Goal: Information Seeking & Learning: Find specific fact

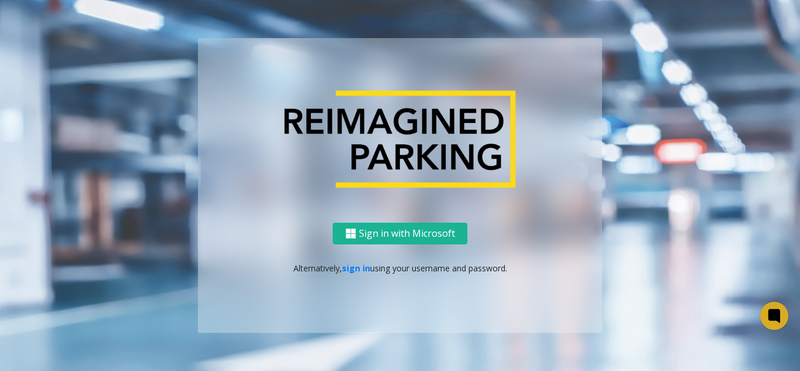
click at [168, 54] on div "Sign in with Microsoft Alternatively, sign in using your username and password." at bounding box center [400, 185] width 668 height 294
click at [357, 271] on link "sign in" at bounding box center [356, 267] width 28 height 11
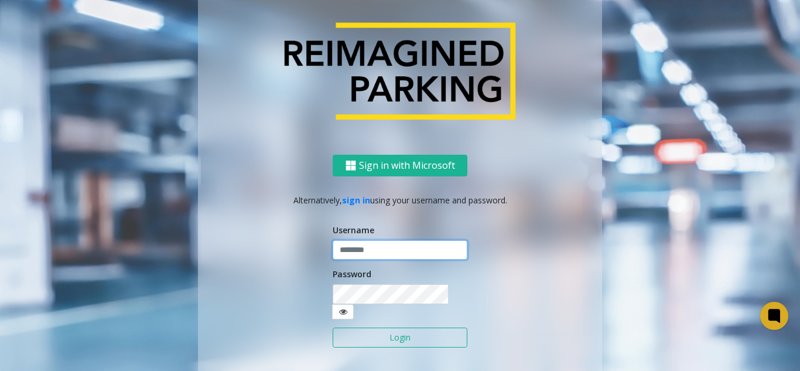
click at [362, 254] on input "text" at bounding box center [400, 250] width 135 height 20
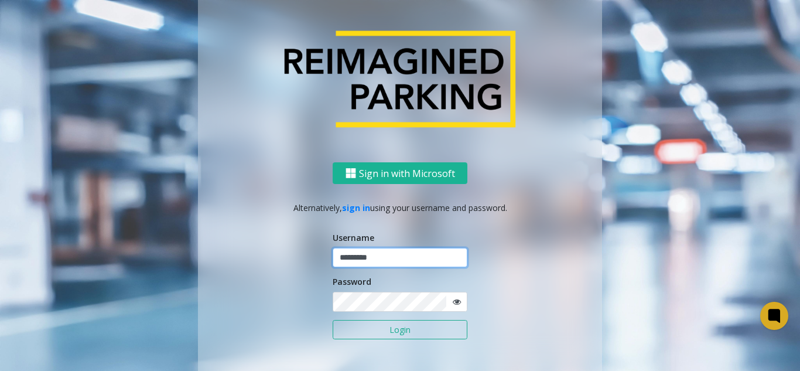
type input "*********"
click at [333, 320] on button "Login" at bounding box center [400, 330] width 135 height 20
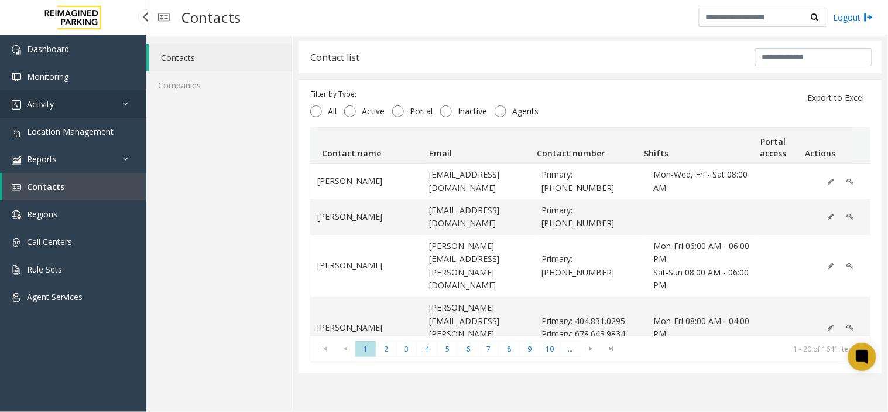
click at [124, 107] on icon at bounding box center [129, 104] width 12 height 8
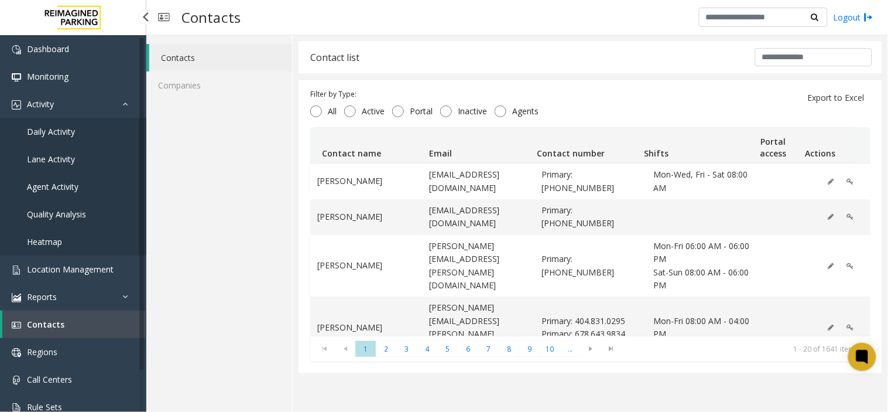
click at [107, 136] on link "Daily Activity" at bounding box center [73, 132] width 146 height 28
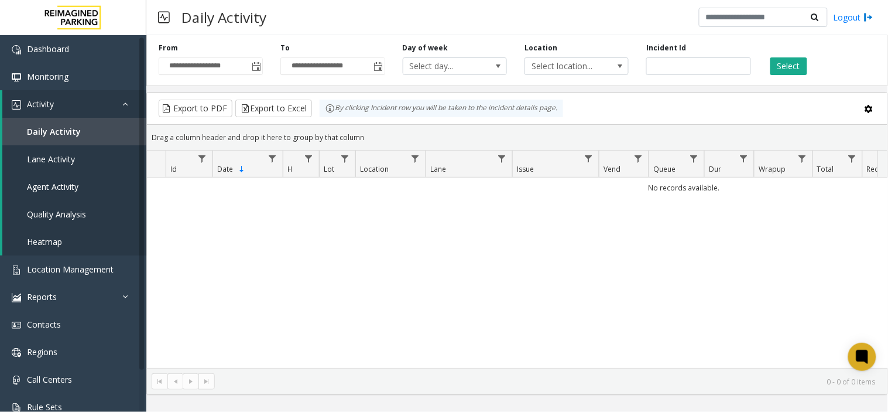
click at [548, 302] on div "No records available." at bounding box center [517, 272] width 741 height 190
click at [792, 63] on button "Select" at bounding box center [789, 66] width 37 height 18
click at [261, 66] on span "Toggle popup" at bounding box center [256, 66] width 9 height 9
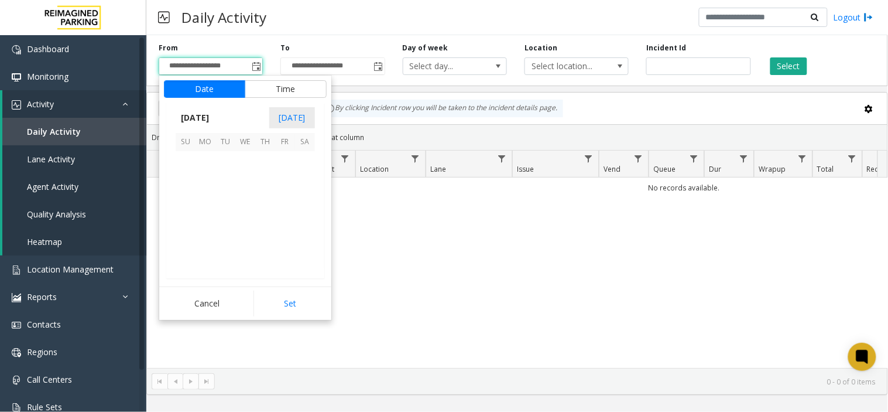
scroll to position [209998, 0]
click at [238, 241] on span "27" at bounding box center [245, 241] width 20 height 20
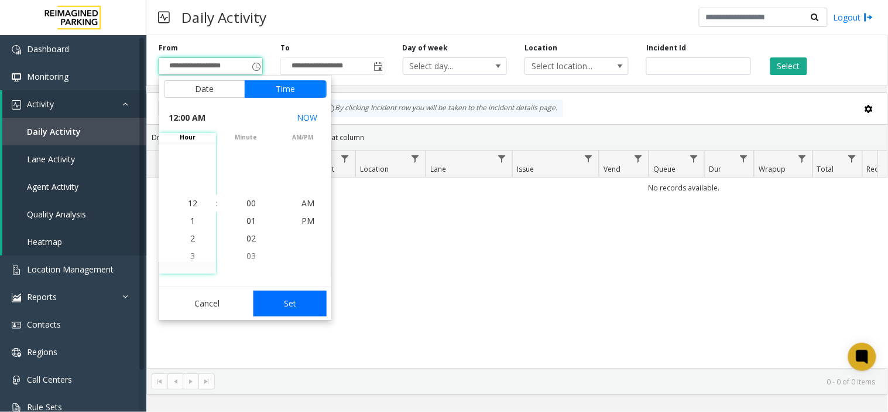
click at [285, 306] on button "Set" at bounding box center [291, 303] width 74 height 26
type input "**********"
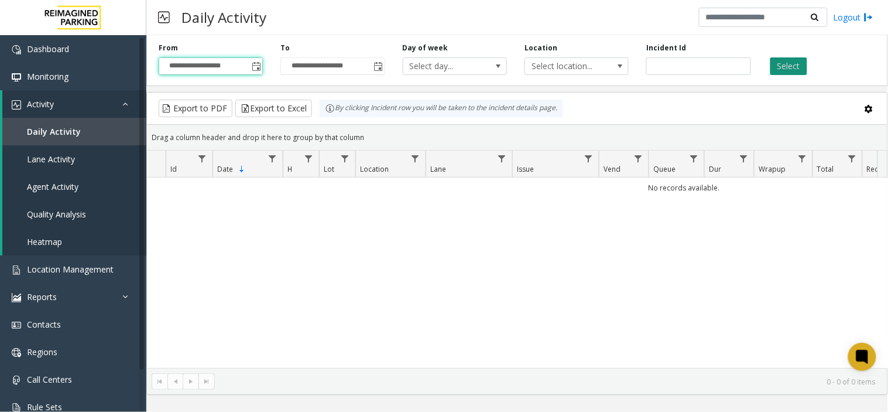
click at [785, 67] on button "Select" at bounding box center [789, 66] width 37 height 18
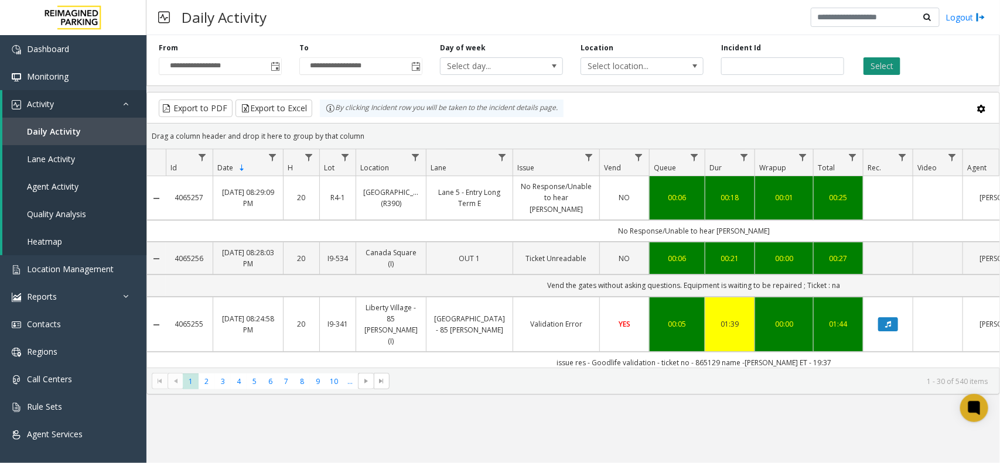
click at [799, 70] on button "Select" at bounding box center [881, 66] width 37 height 18
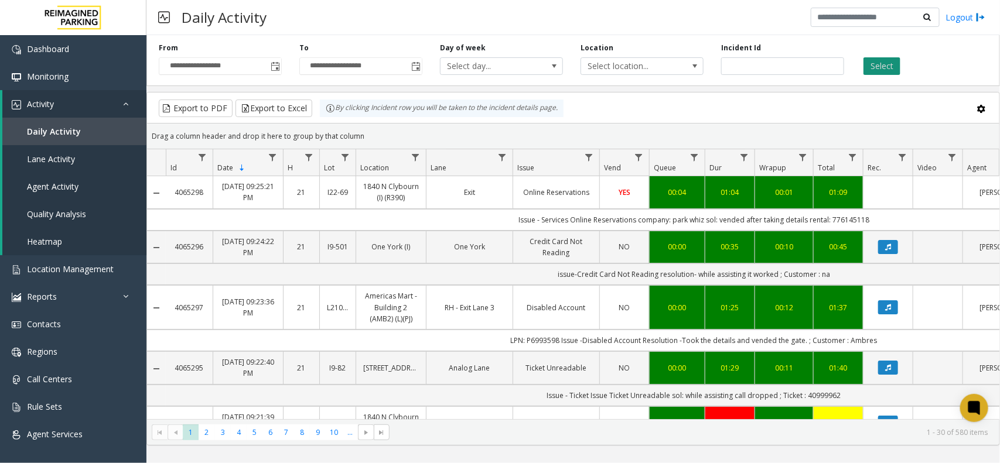
click at [885, 69] on button "Select" at bounding box center [881, 66] width 37 height 18
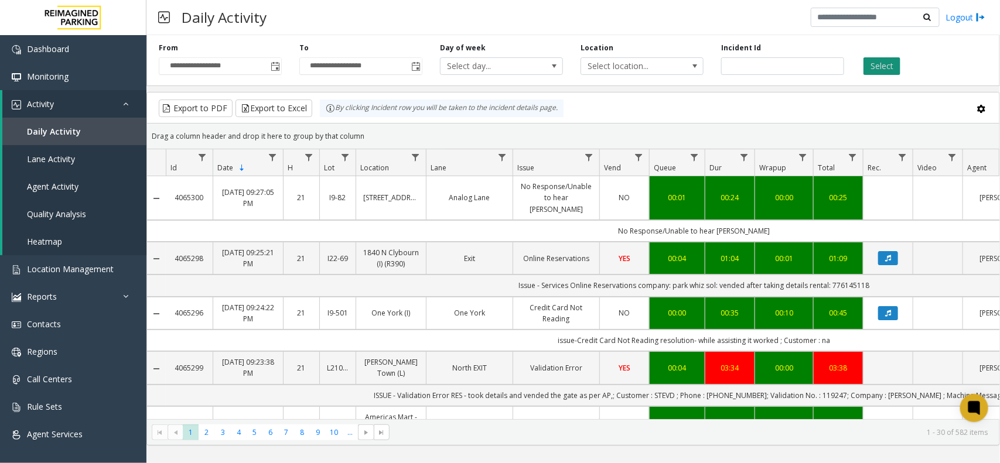
click at [889, 66] on button "Select" at bounding box center [881, 66] width 37 height 18
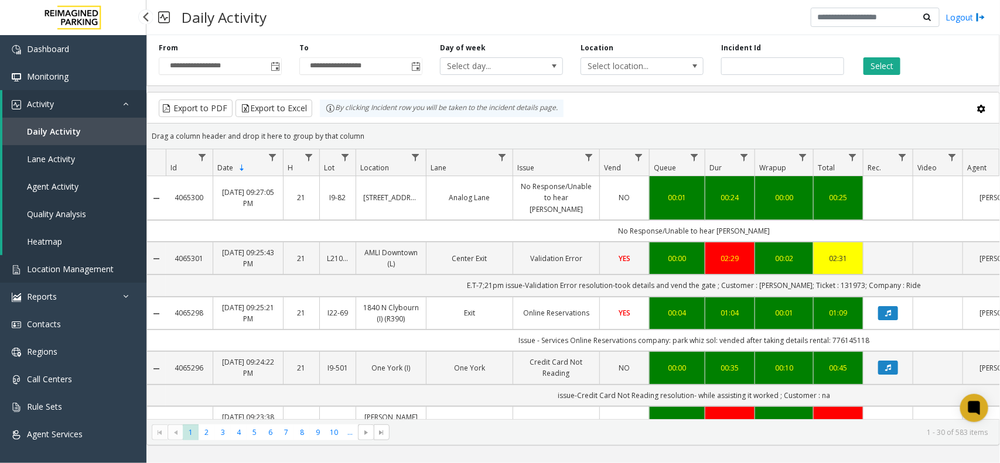
click at [97, 266] on span "Location Management" at bounding box center [70, 269] width 87 height 11
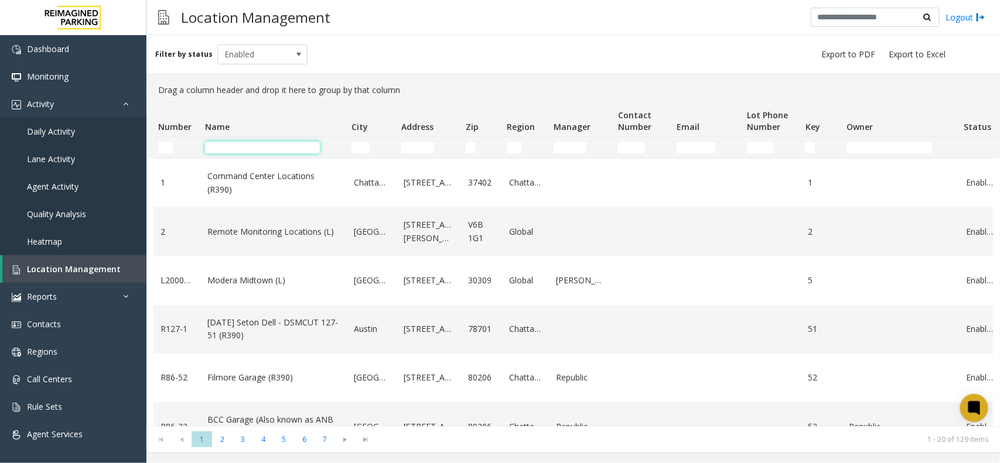
click at [266, 142] on input "Name Filter" at bounding box center [262, 148] width 115 height 12
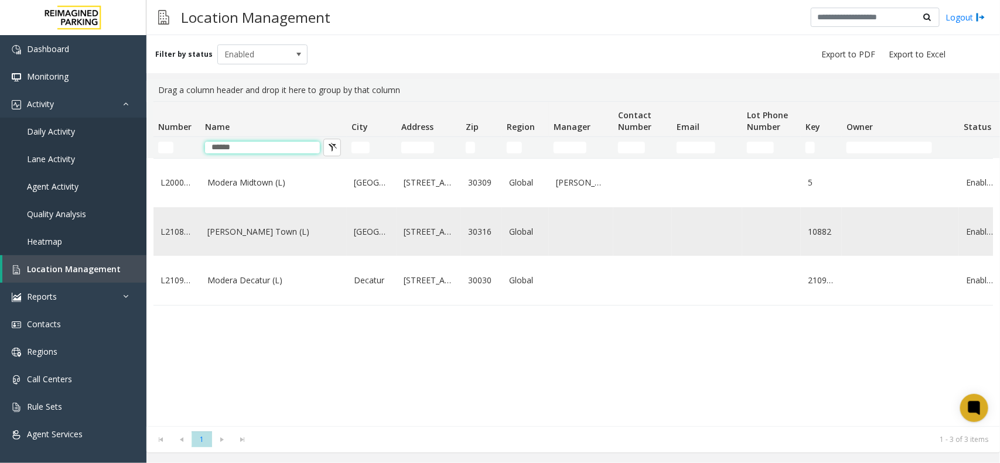
type input "******"
click at [282, 238] on link "Modera - Reynolds Town (L)" at bounding box center [273, 231] width 132 height 13
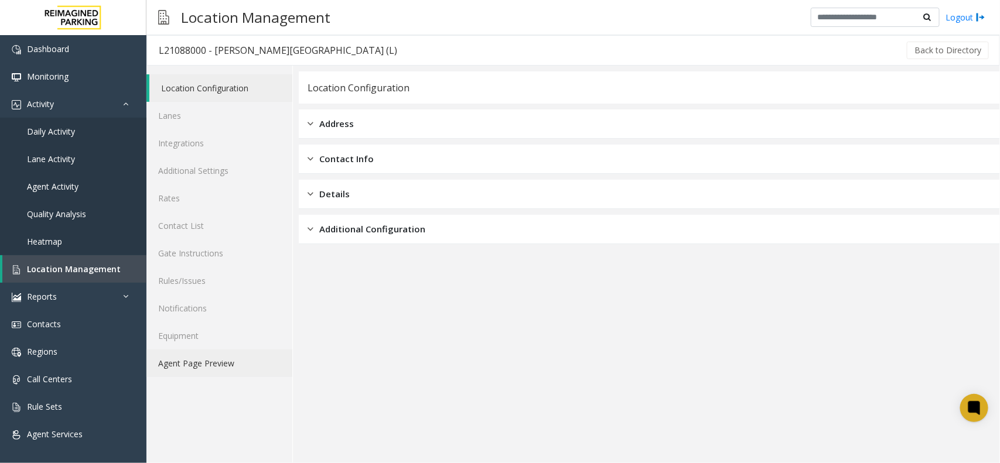
click at [261, 355] on link "Agent Page Preview" at bounding box center [219, 364] width 146 height 28
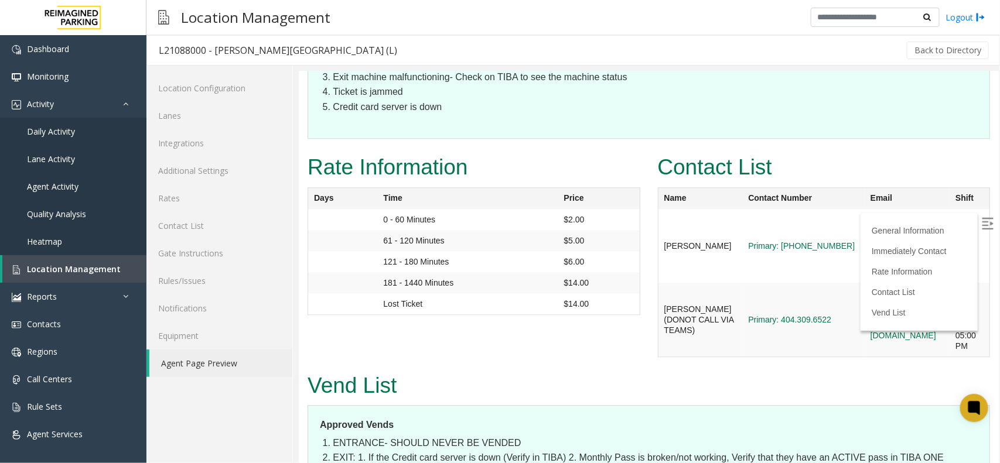
scroll to position [1287, 0]
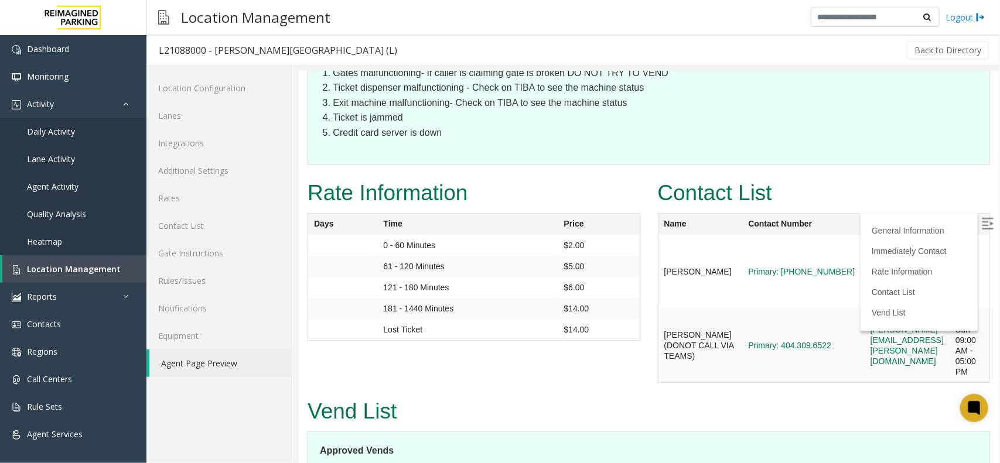
drag, startPoint x: 942, startPoint y: 141, endPoint x: 802, endPoint y: 148, distance: 140.7
click at [864, 234] on td "aldo.gaither@reimaginedparking.com" at bounding box center [906, 271] width 85 height 74
copy link "aldo.gaither@reimaginedparking.com"
click at [864, 241] on td "ethan.strickland@reimaginedparking.com" at bounding box center [906, 271] width 85 height 74
click at [981, 221] on img at bounding box center [987, 223] width 12 height 12
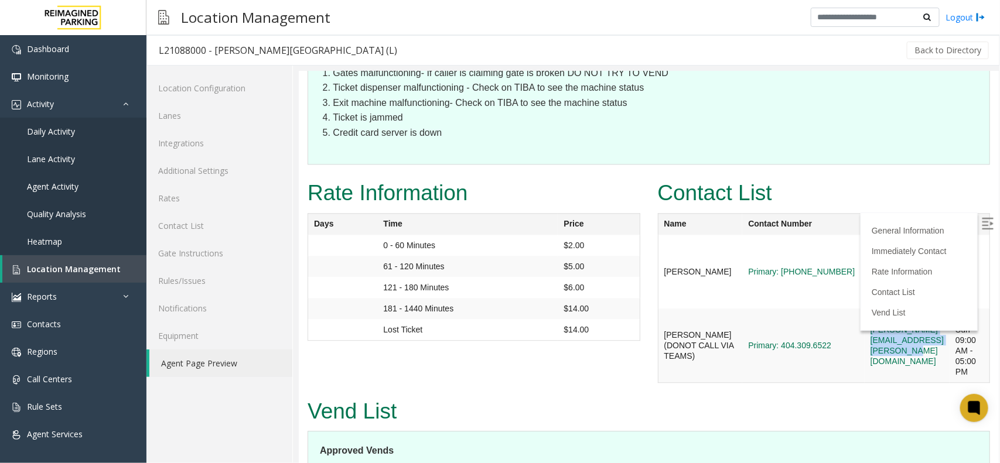
drag, startPoint x: 796, startPoint y: 235, endPoint x: 951, endPoint y: 226, distance: 154.9
click at [949, 234] on td "ethan.strickland@reimaginedparking.com" at bounding box center [906, 271] width 85 height 74
copy link "ethan.strickland@reimaginedparking.com"
click at [928, 244] on td "ethan.strickland@reimaginedparking.com" at bounding box center [906, 271] width 85 height 74
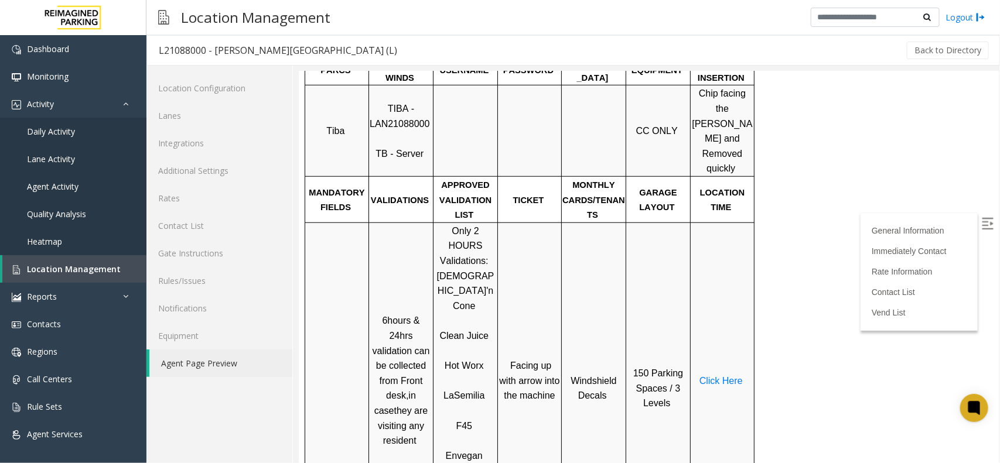
scroll to position [409, 0]
drag, startPoint x: 372, startPoint y: 50, endPoint x: 214, endPoint y: 60, distance: 157.8
click at [214, 60] on div "L21088000 - Modera - Reynolds Town (L) Back to Directory" at bounding box center [572, 50] width 853 height 30
copy div "Modera - Reynolds Town (L)"
click at [95, 261] on link "Location Management" at bounding box center [74, 269] width 144 height 28
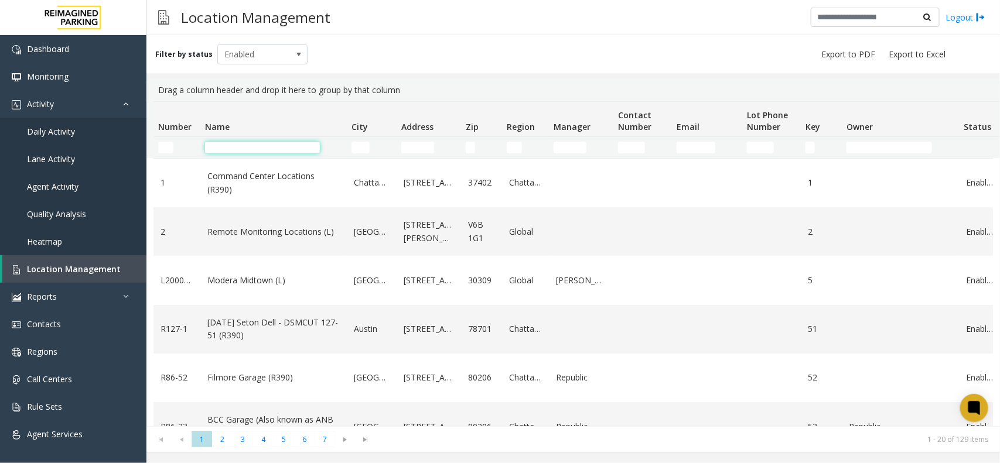
click at [249, 145] on input "Name Filter" at bounding box center [262, 148] width 115 height 12
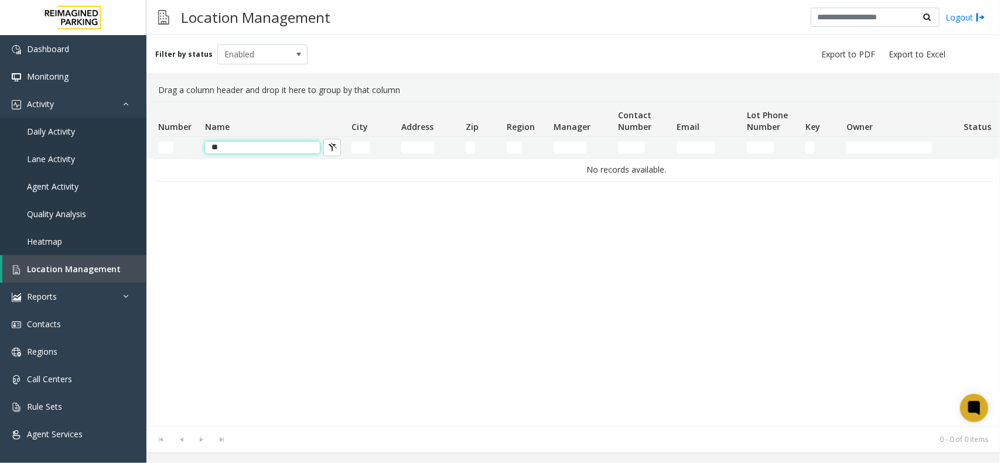
type input "*"
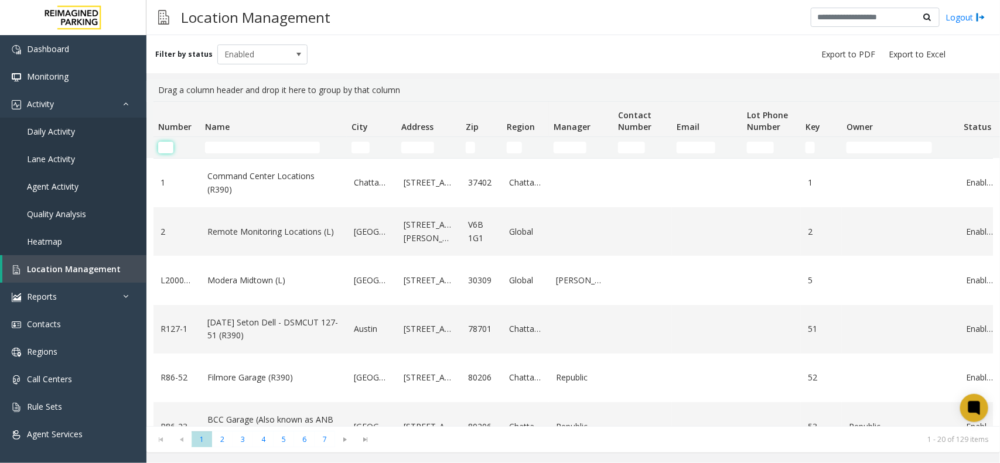
click at [167, 151] on input "Number Filter" at bounding box center [165, 148] width 15 height 12
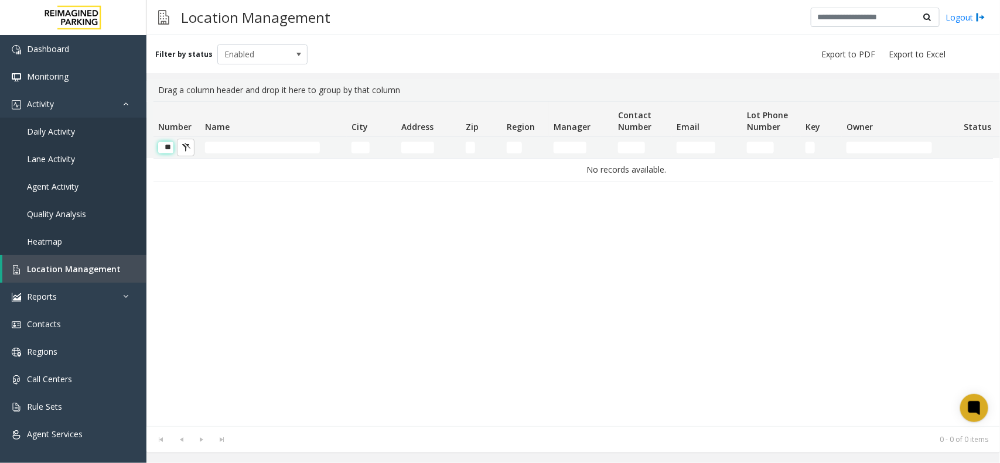
scroll to position [0, 1]
type input "*"
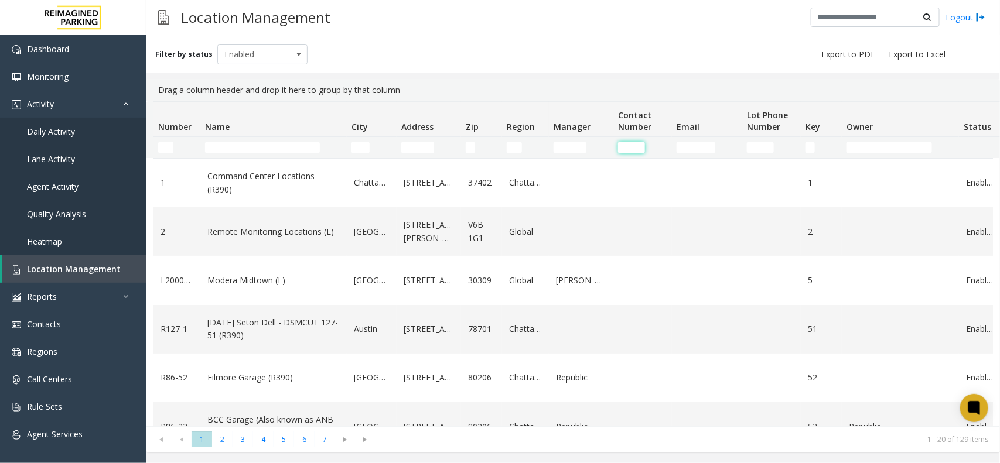
click at [633, 145] on input "Contact Number Filter" at bounding box center [631, 148] width 27 height 12
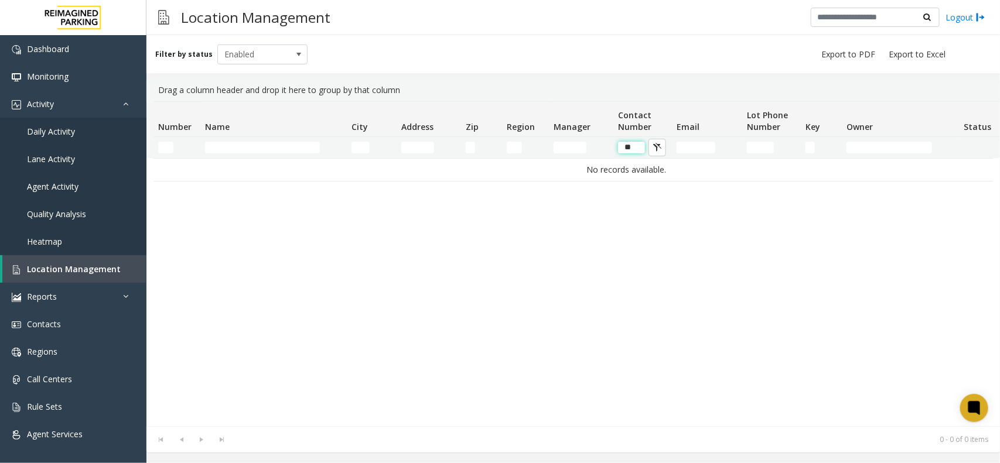
type input "*"
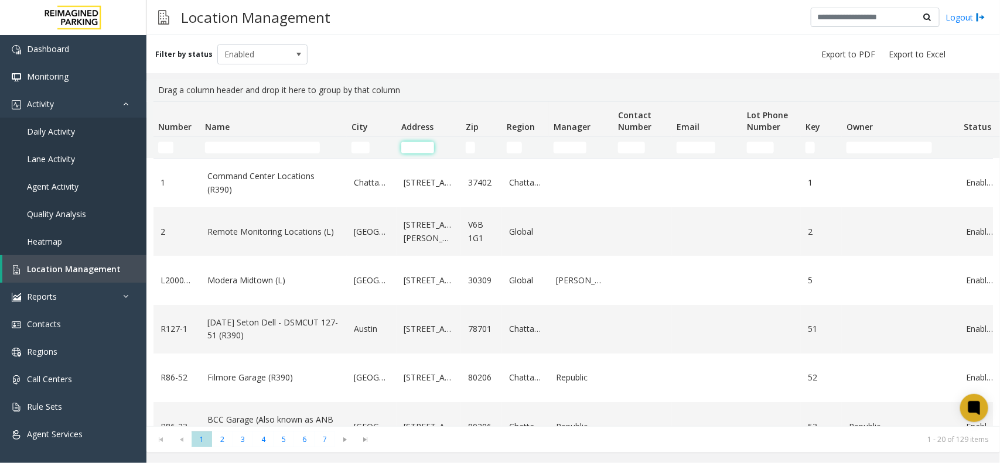
click at [411, 145] on input "Address Filter" at bounding box center [417, 148] width 33 height 12
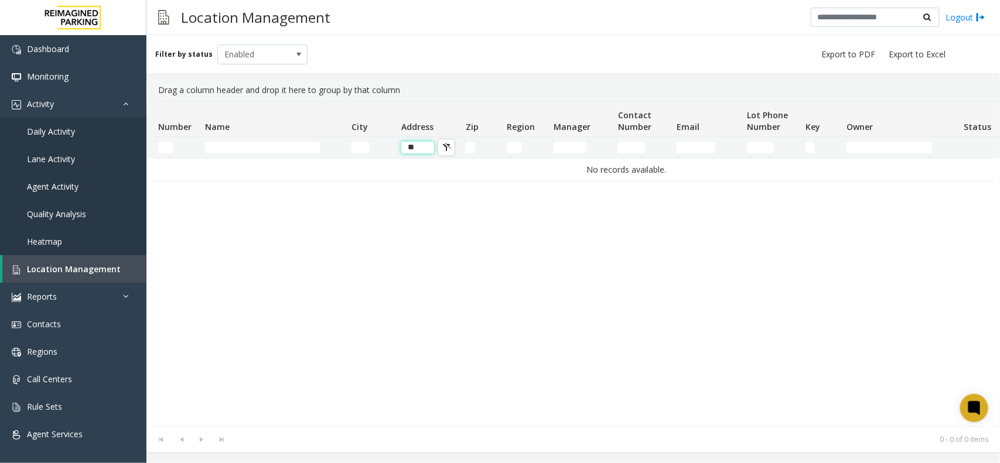
type input "*"
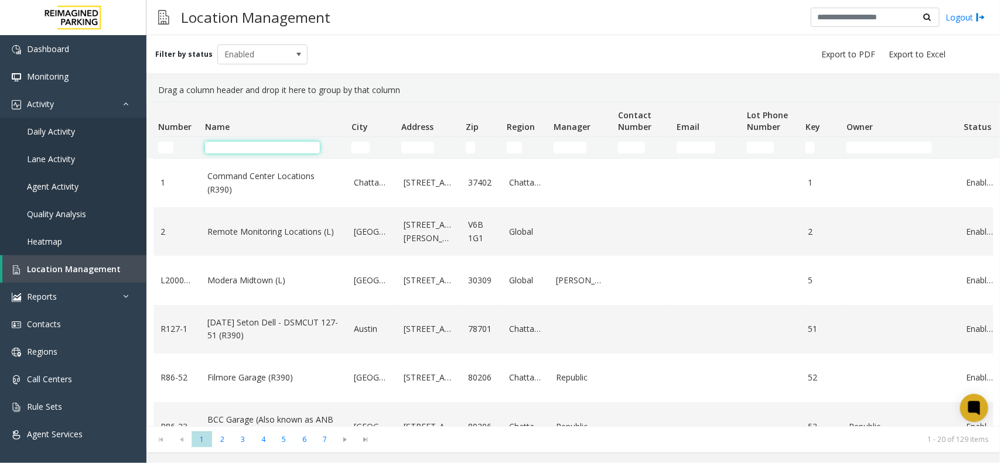
click at [275, 151] on input "Name Filter" at bounding box center [262, 148] width 115 height 12
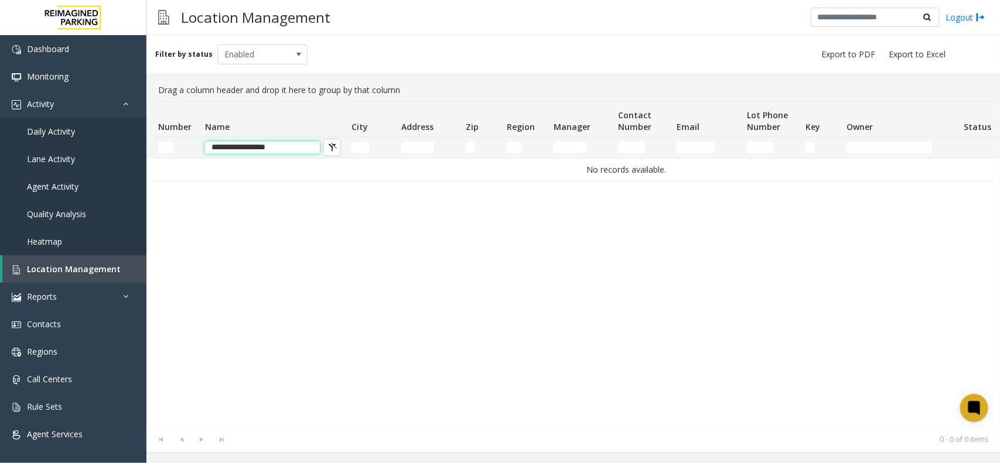
drag, startPoint x: 295, startPoint y: 150, endPoint x: 208, endPoint y: 144, distance: 86.3
click at [208, 144] on input "**********" at bounding box center [262, 148] width 115 height 12
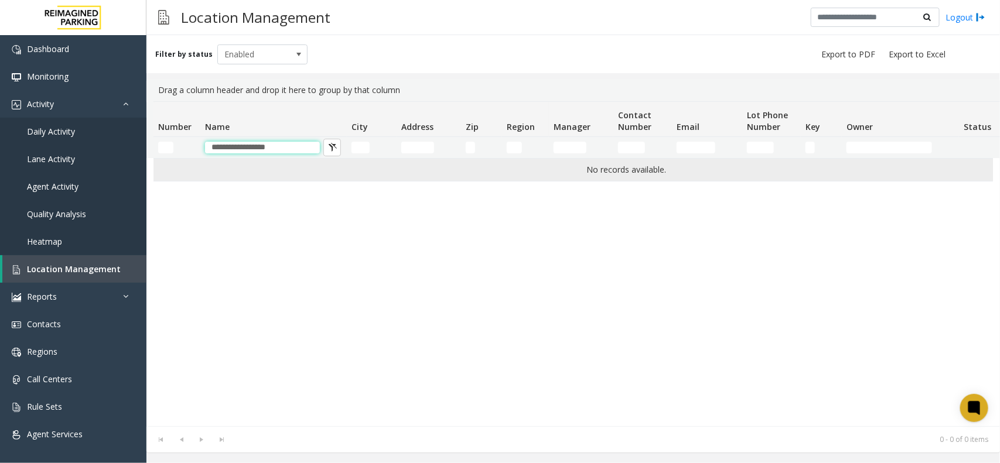
type input "**********"
click at [246, 177] on td "No records available." at bounding box center [626, 170] width 946 height 22
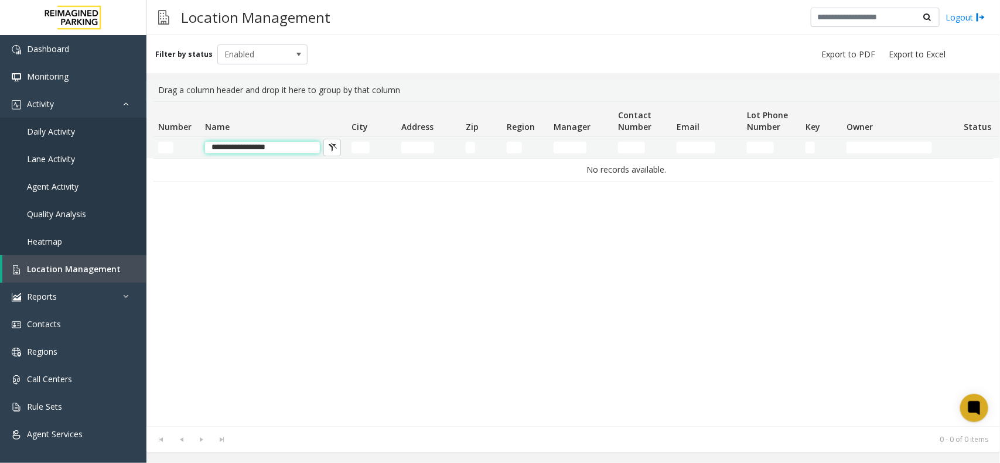
drag, startPoint x: 286, startPoint y: 151, endPoint x: 208, endPoint y: 148, distance: 77.9
click at [208, 148] on input "**********" at bounding box center [262, 148] width 115 height 12
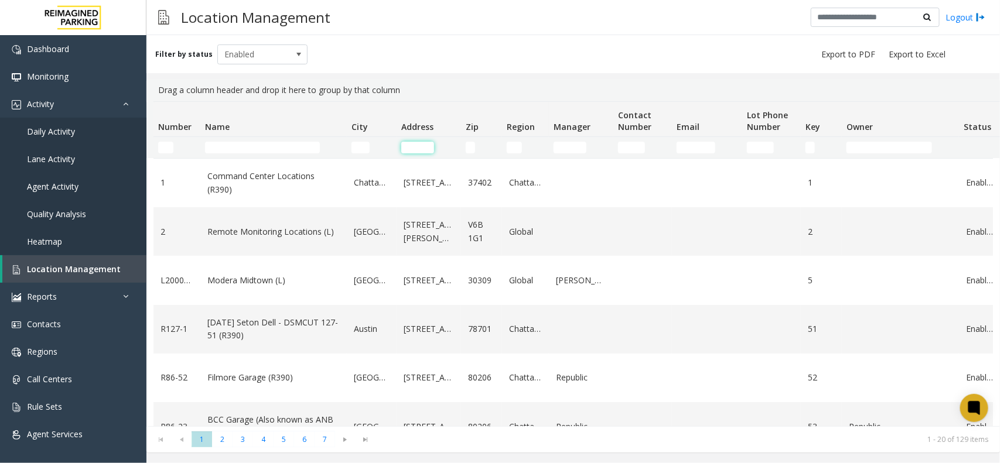
click at [411, 148] on input "Address Filter" at bounding box center [417, 148] width 33 height 12
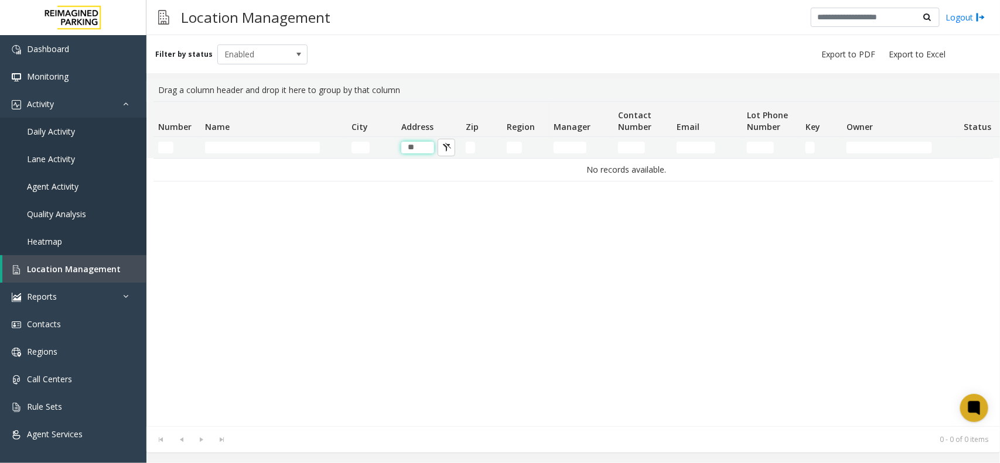
type input "*"
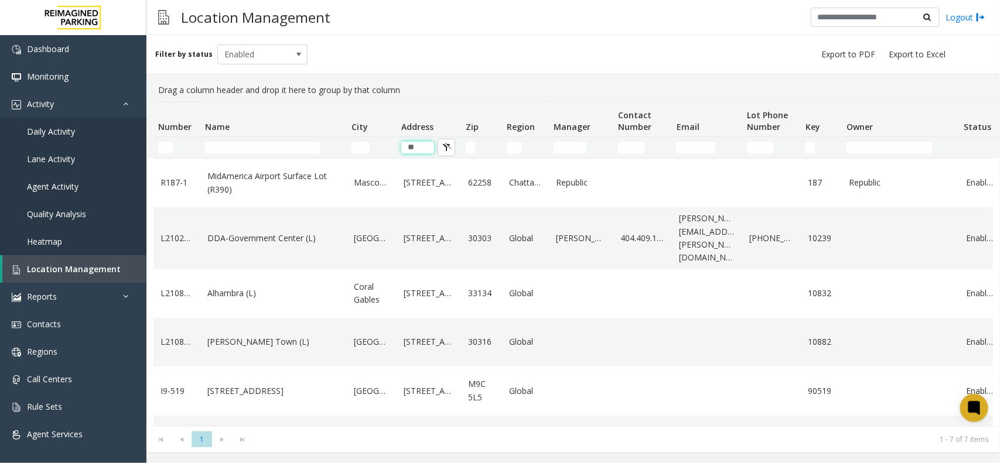
type input "*"
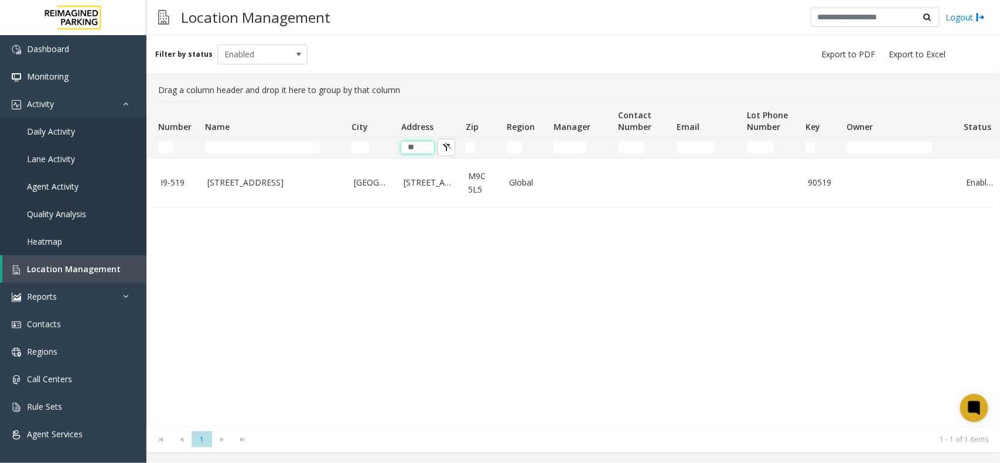
type input "*"
type input "***"
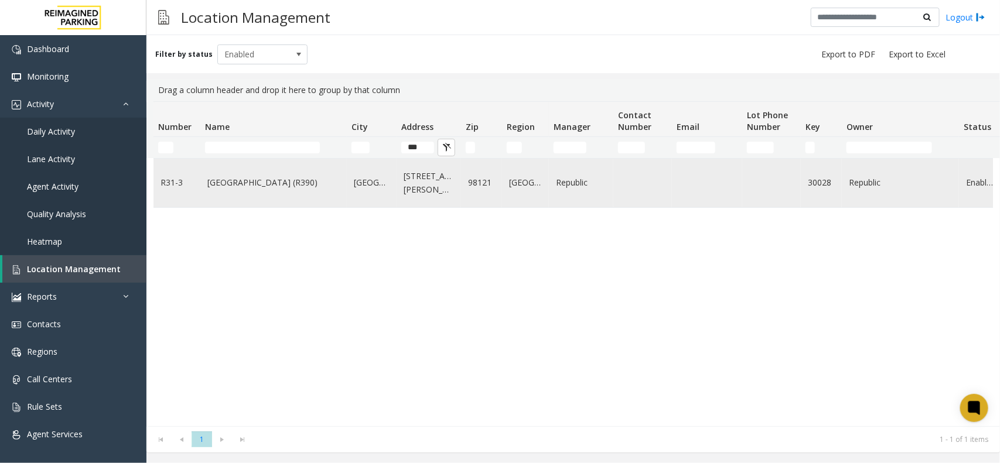
click at [243, 195] on td "Bell Street Garage (R390)" at bounding box center [273, 183] width 146 height 49
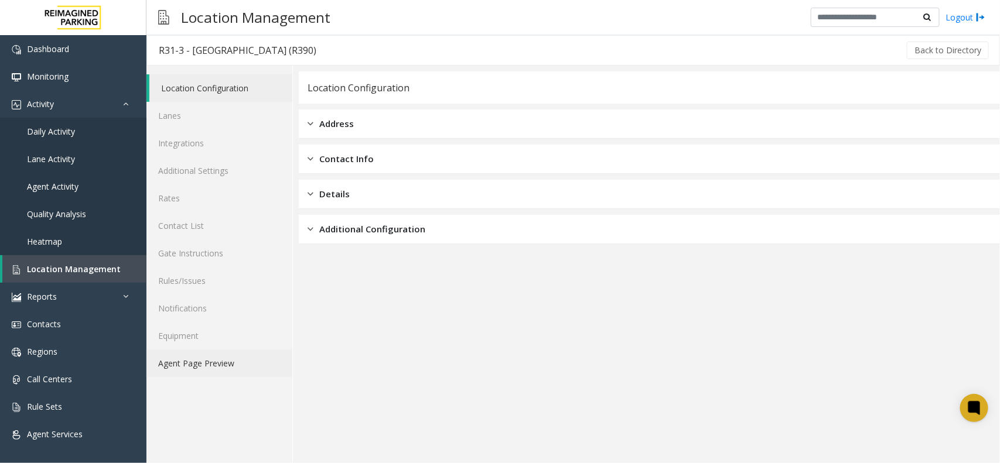
click at [247, 367] on link "Agent Page Preview" at bounding box center [219, 364] width 146 height 28
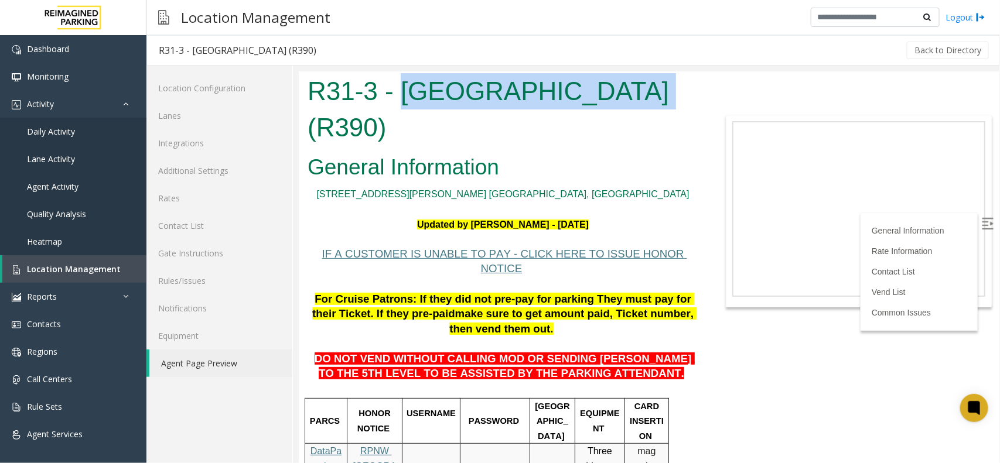
drag, startPoint x: 399, startPoint y: 93, endPoint x: 624, endPoint y: 98, distance: 224.3
click at [624, 98] on h1 "R31-3 - Bell Street Garage (R390)" at bounding box center [502, 109] width 391 height 72
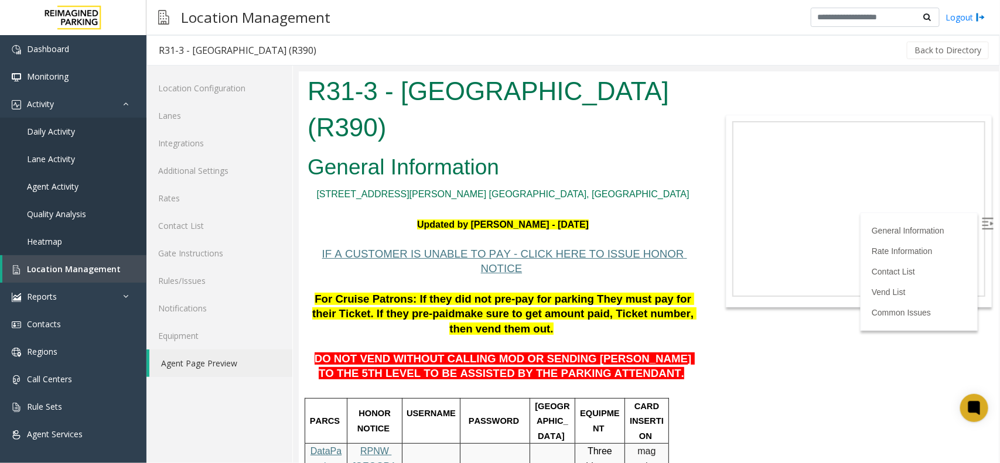
click at [644, 129] on h1 "R31-3 - Bell Street Garage (R390)" at bounding box center [502, 109] width 391 height 72
drag, startPoint x: 417, startPoint y: 124, endPoint x: 314, endPoint y: 83, distance: 110.7
click at [314, 83] on h1 "R31-3 - Bell Street Garage (R390)" at bounding box center [502, 109] width 391 height 72
click at [419, 121] on h1 "R31-3 - Bell Street Garage (R390)" at bounding box center [502, 109] width 391 height 72
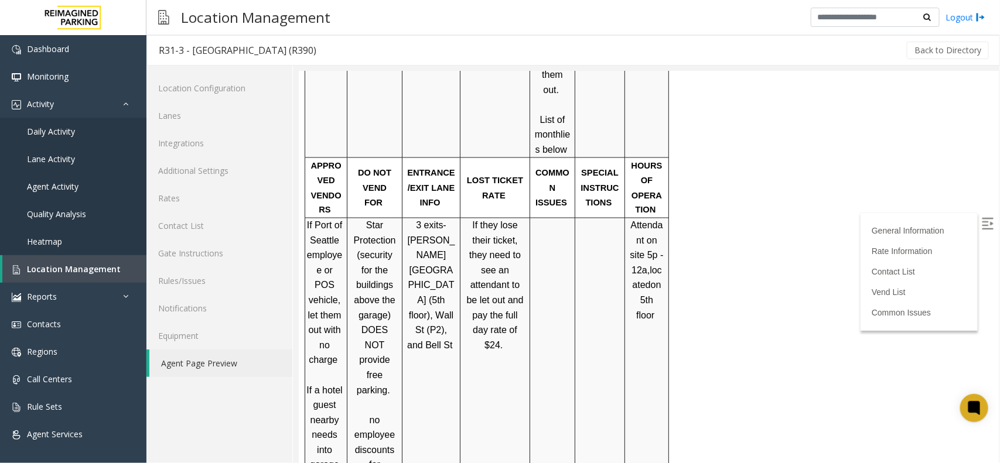
scroll to position [878, 0]
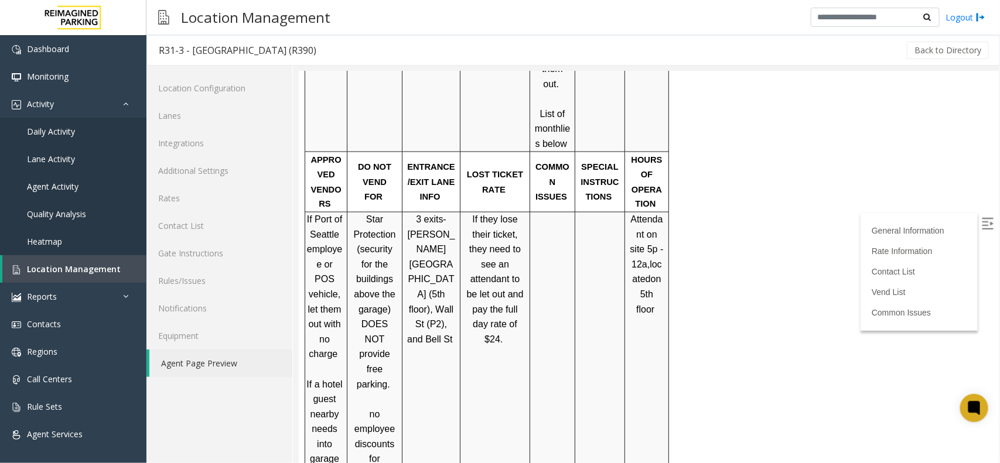
click at [981, 218] on img at bounding box center [987, 223] width 12 height 12
drag, startPoint x: 653, startPoint y: 262, endPoint x: 621, endPoint y: 170, distance: 96.7
click at [621, 211] on tr "If Port of Seattle employee or POS vehicle, let them out with no charge If a ho…" at bounding box center [487, 398] width 364 height 375
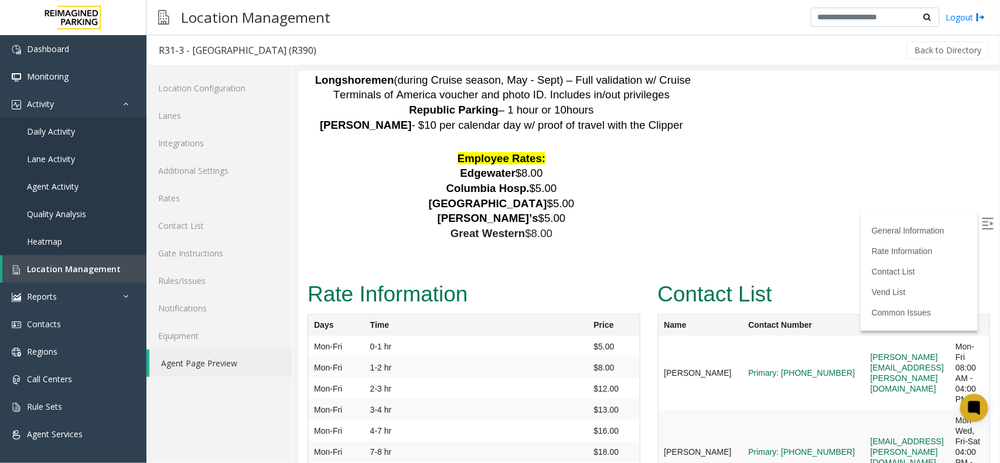
scroll to position [2567, 0]
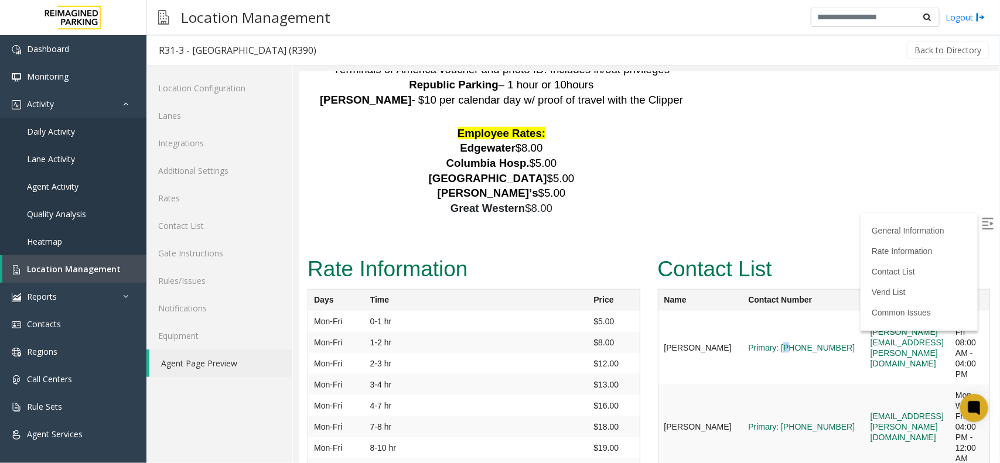
click at [747, 310] on td "Primary: (206) 549-2823" at bounding box center [802, 347] width 122 height 74
click at [746, 310] on td "Primary: (206) 549-2823" at bounding box center [802, 347] width 122 height 74
drag, startPoint x: 750, startPoint y: 271, endPoint x: 803, endPoint y: 256, distance: 56.0
click at [803, 310] on td "Primary: (206) 549-2823" at bounding box center [802, 347] width 122 height 74
click at [802, 310] on td "Primary: (206) 549-2823" at bounding box center [802, 347] width 122 height 74
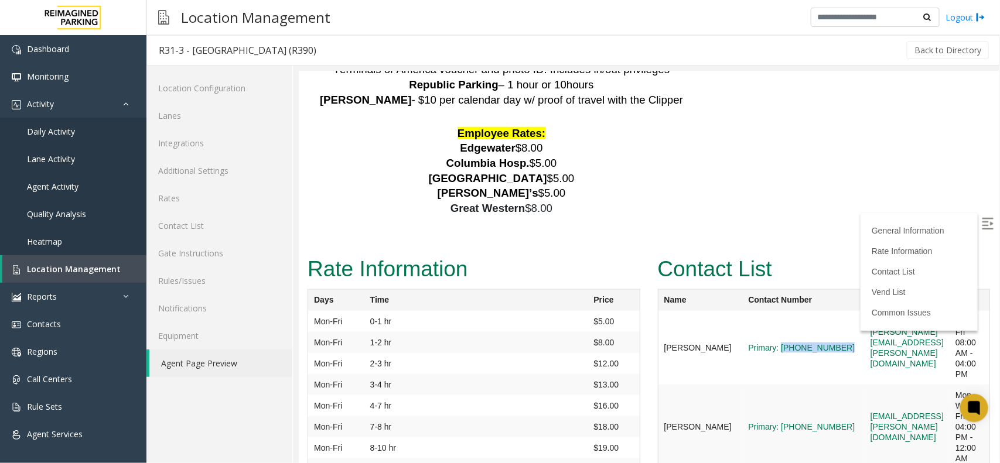
drag, startPoint x: 802, startPoint y: 262, endPoint x: 746, endPoint y: 260, distance: 56.2
click at [746, 310] on td "Primary: (206) 549-2823" at bounding box center [802, 347] width 122 height 74
copy link "(206) 549-2823"
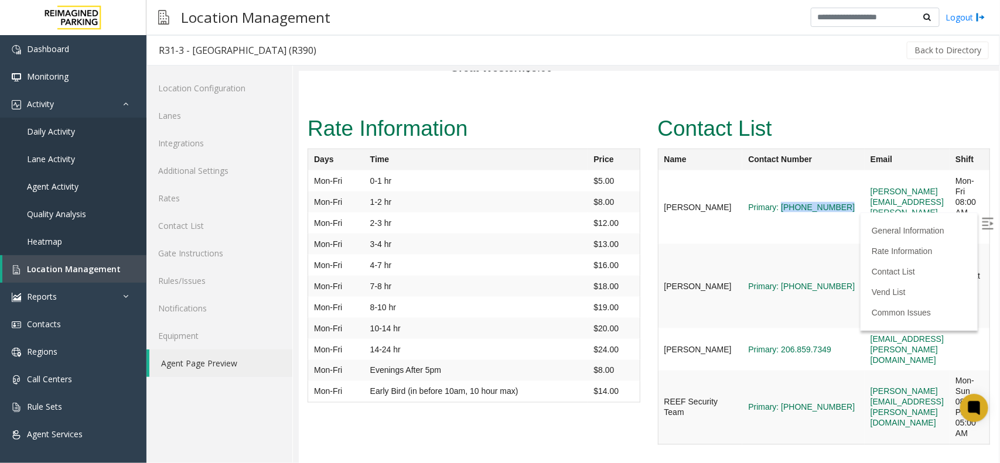
scroll to position [2713, 0]
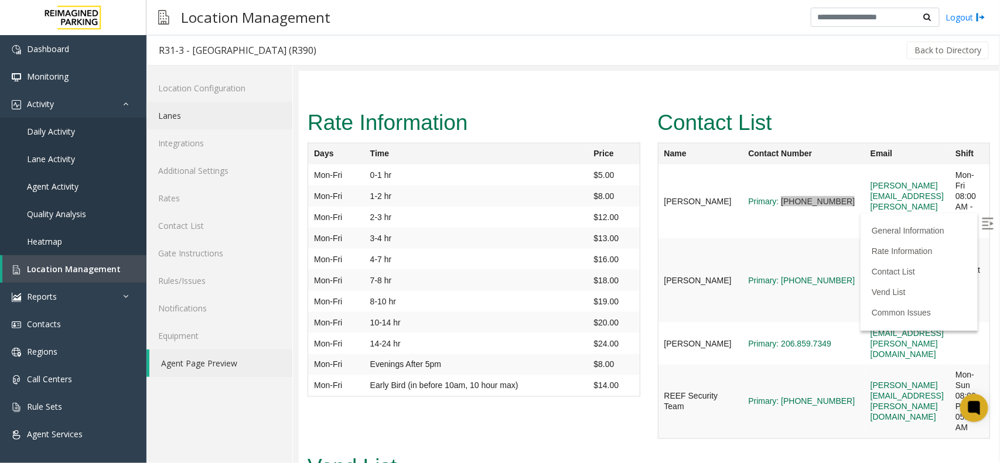
click at [200, 129] on link "Lanes" at bounding box center [219, 116] width 146 height 28
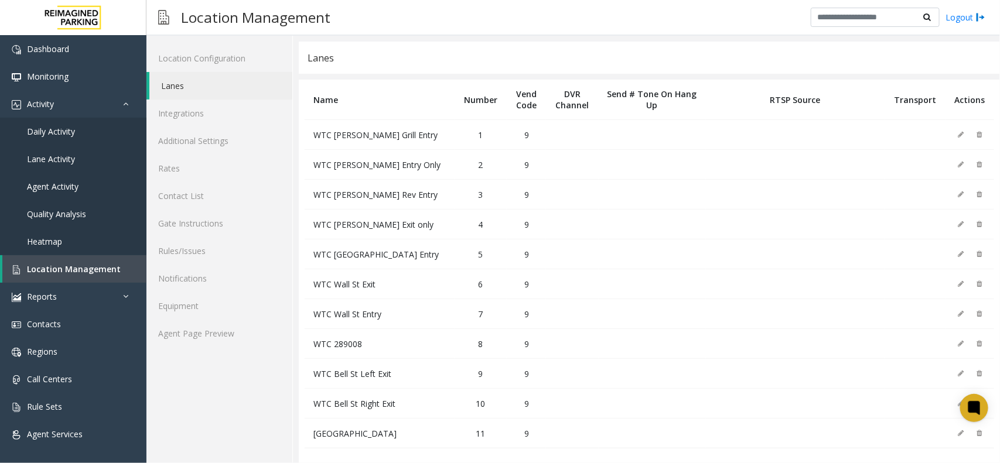
scroll to position [44, 0]
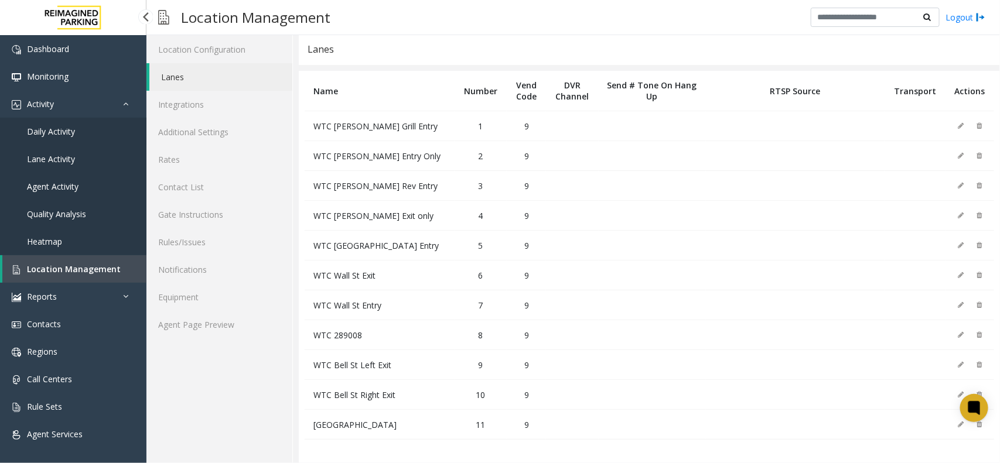
click at [92, 126] on link "Daily Activity" at bounding box center [73, 132] width 146 height 28
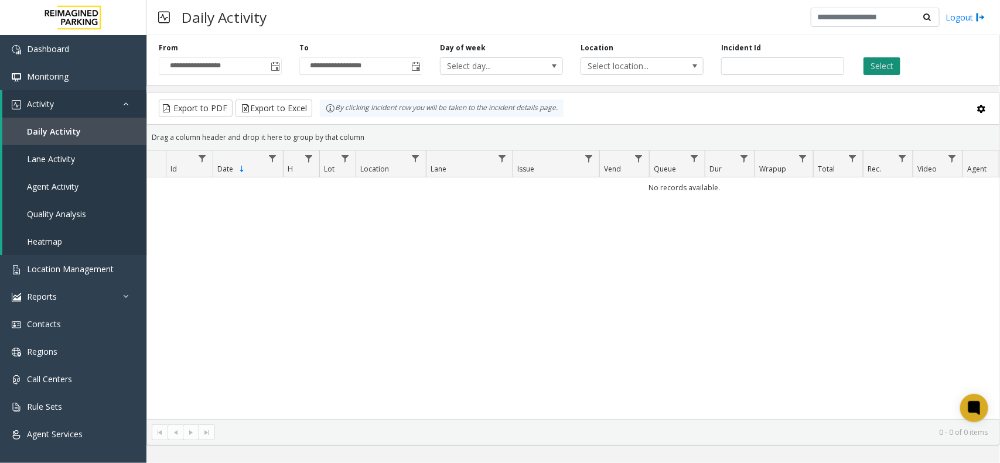
click at [875, 61] on button "Select" at bounding box center [881, 66] width 37 height 18
click at [276, 68] on span "Toggle popup" at bounding box center [275, 66] width 9 height 9
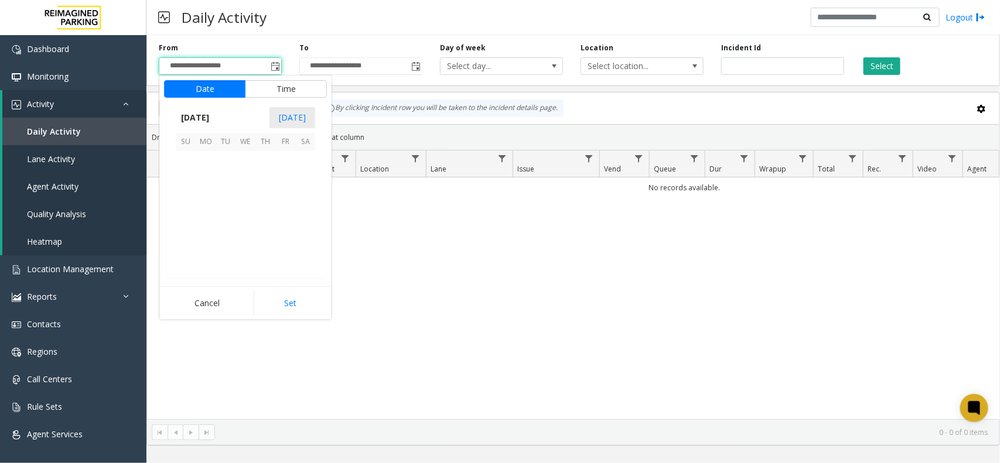
scroll to position [209945, 0]
click at [247, 242] on span "27" at bounding box center [245, 241] width 20 height 20
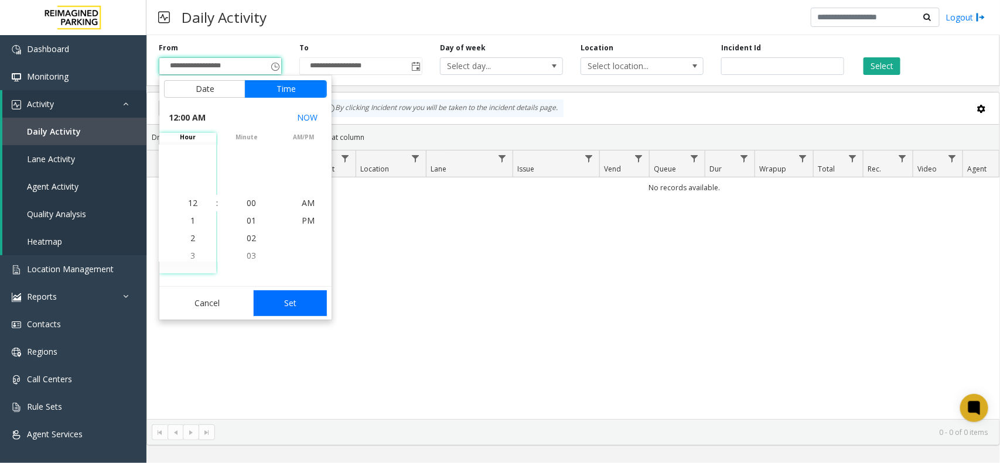
click at [287, 297] on button "Set" at bounding box center [291, 303] width 74 height 26
type input "**********"
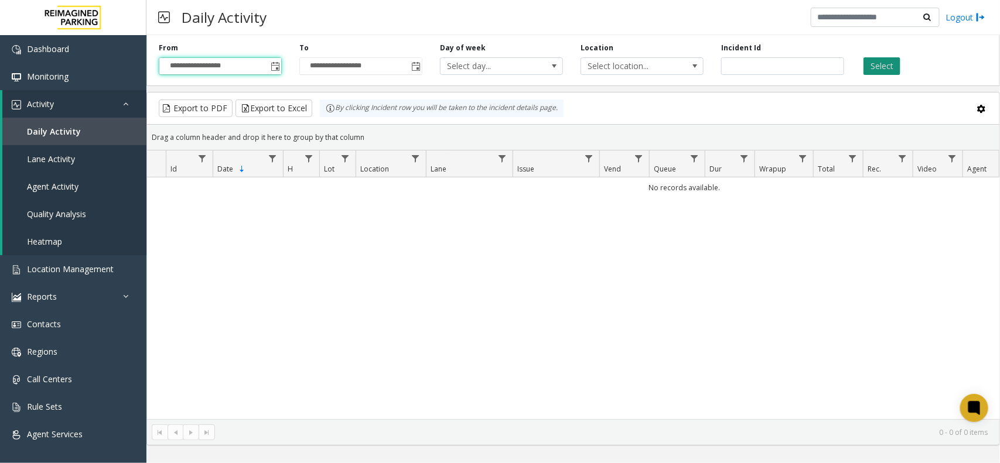
click at [877, 71] on button "Select" at bounding box center [881, 66] width 37 height 18
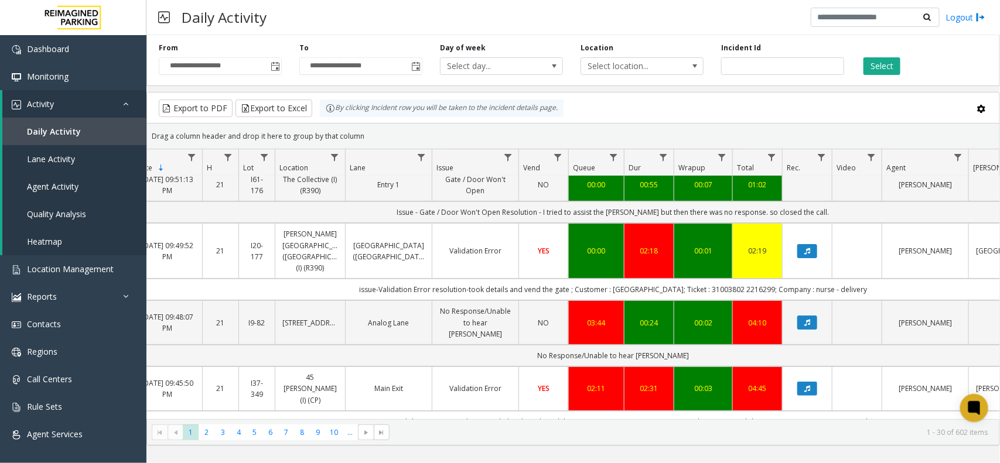
scroll to position [0, 81]
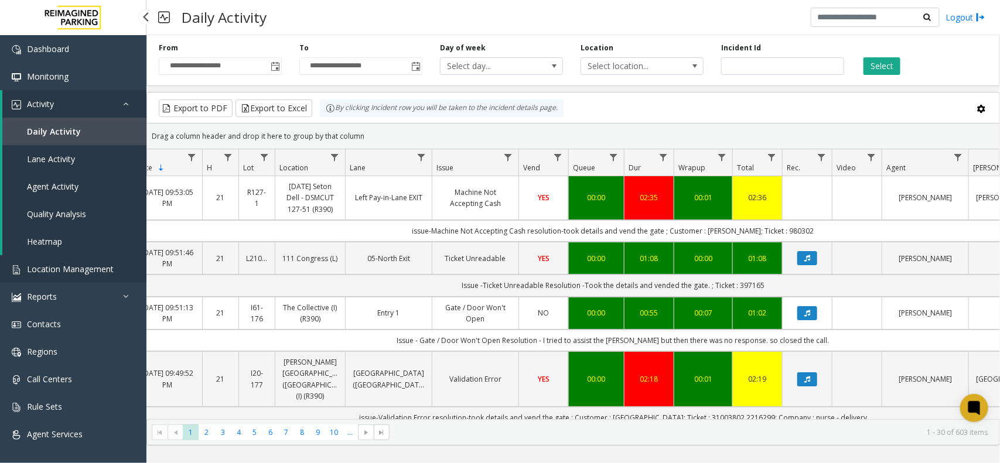
click at [95, 277] on link "Location Management" at bounding box center [73, 269] width 146 height 28
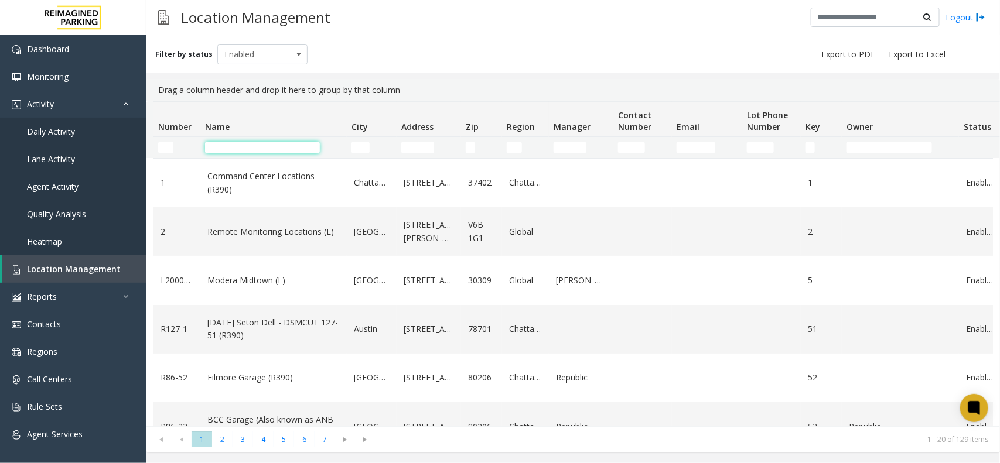
click at [261, 149] on input "Name Filter" at bounding box center [262, 148] width 115 height 12
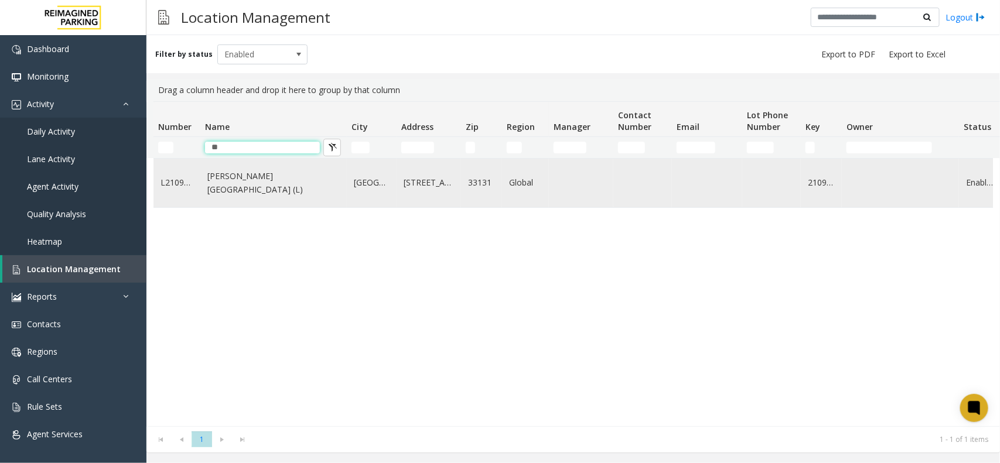
type input "*"
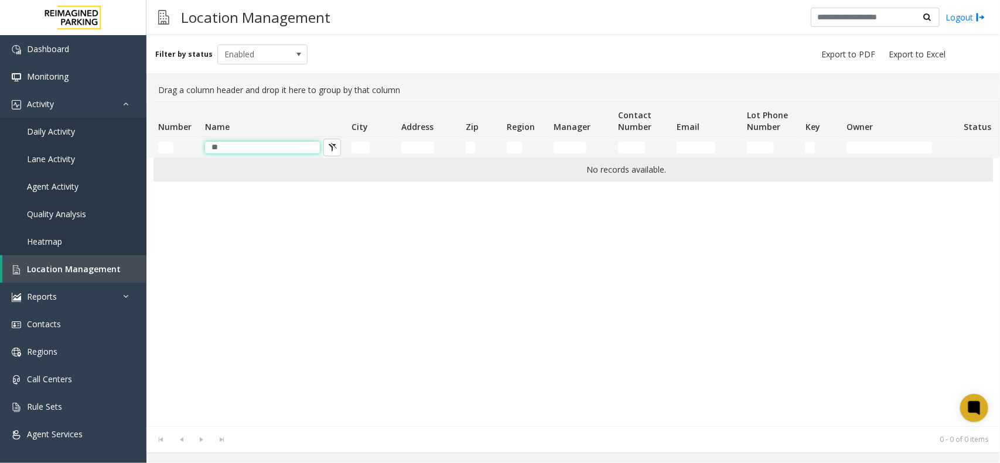
type input "*"
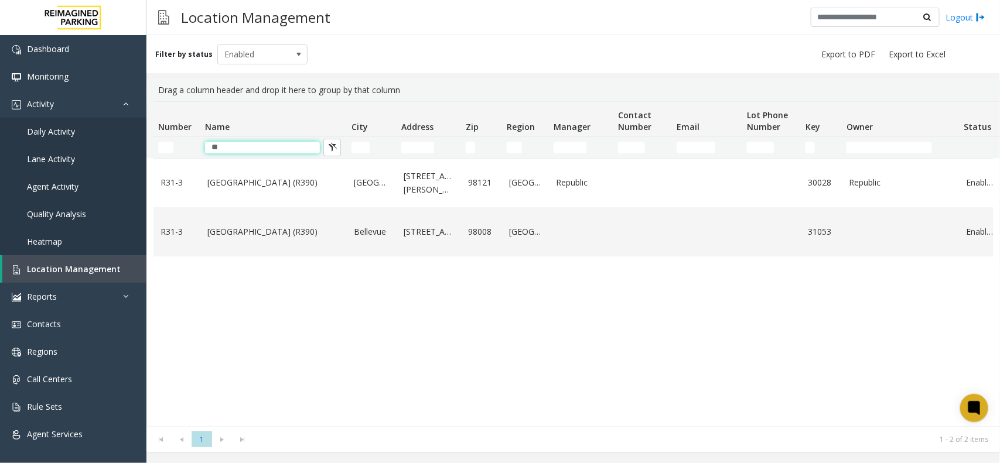
type input "*"
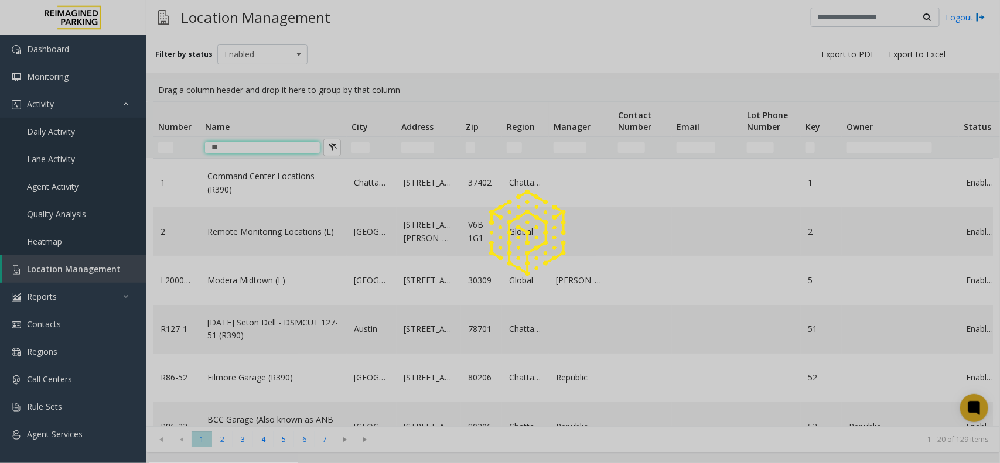
type input "*"
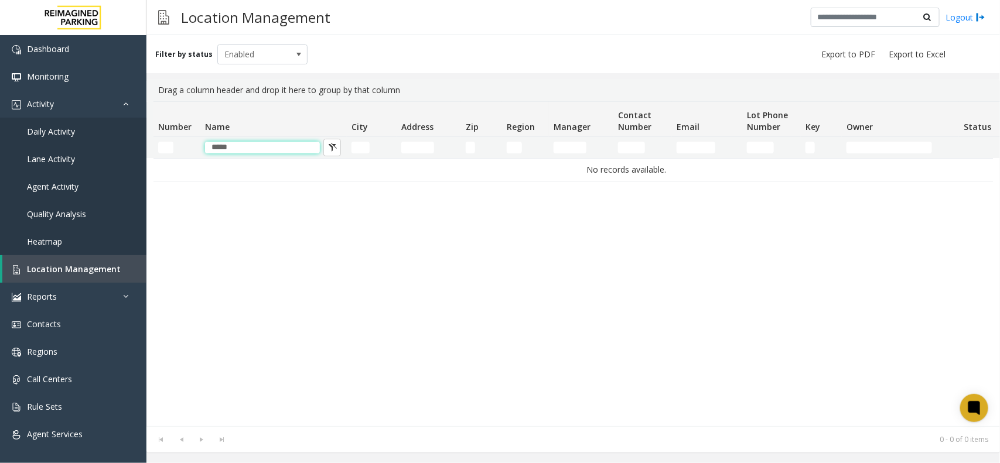
type input "******"
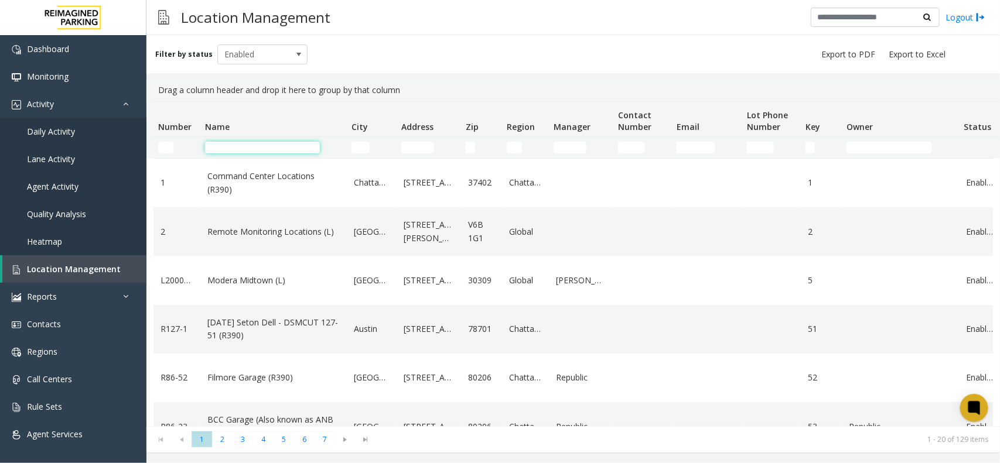
click at [232, 145] on input "Name Filter" at bounding box center [262, 148] width 115 height 12
click at [164, 145] on input "Number Filter" at bounding box center [165, 148] width 15 height 12
paste input "******"
type input "******"
click at [419, 145] on input "Address Filter" at bounding box center [417, 148] width 33 height 12
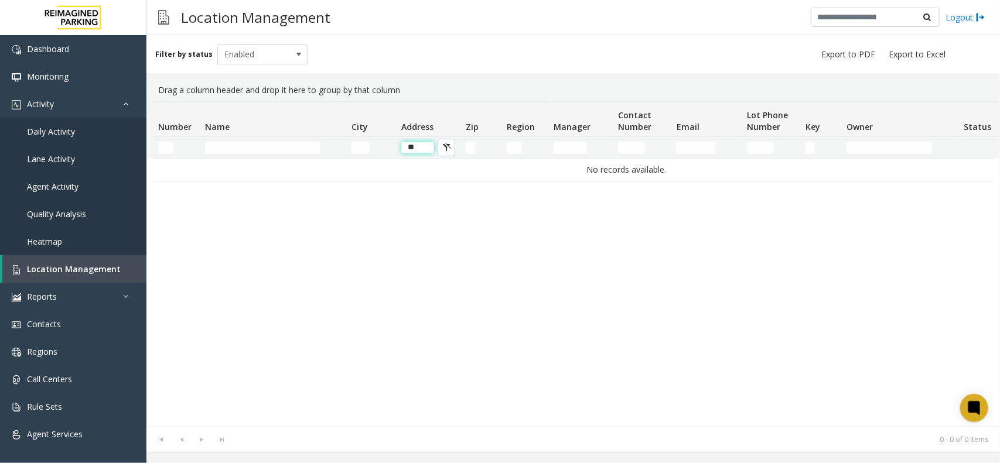
type input "*"
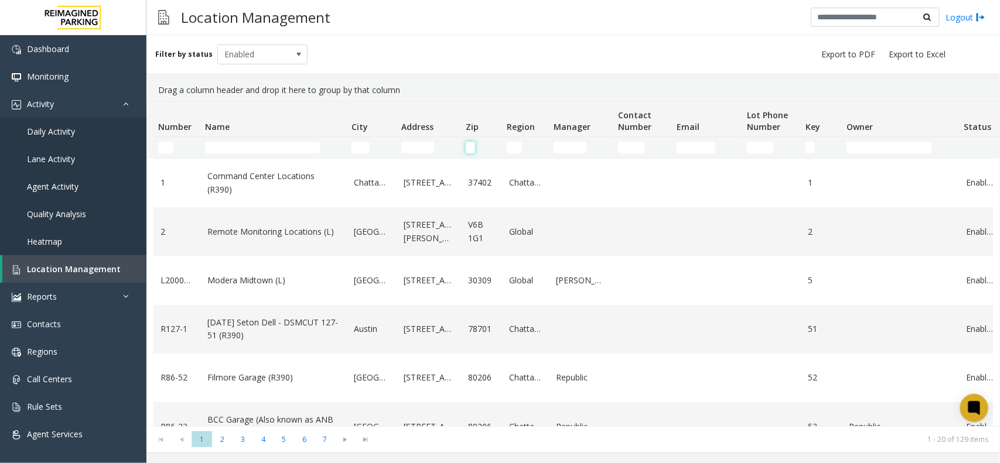
click at [467, 145] on input "Zip Filter" at bounding box center [470, 148] width 9 height 12
type input "****"
click at [417, 148] on input "Address Filter" at bounding box center [417, 148] width 33 height 12
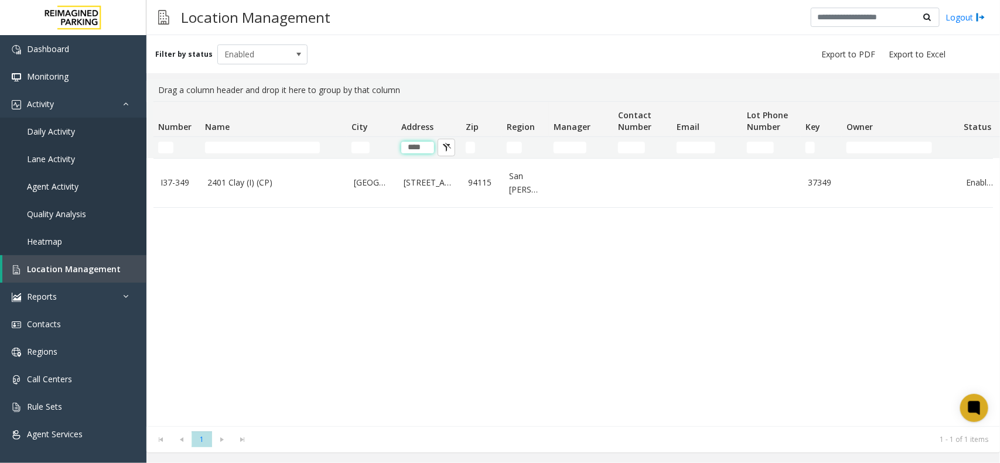
type input "****"
click at [265, 153] on input "Name Filter" at bounding box center [262, 148] width 115 height 12
click at [418, 144] on input "****" at bounding box center [417, 148] width 33 height 12
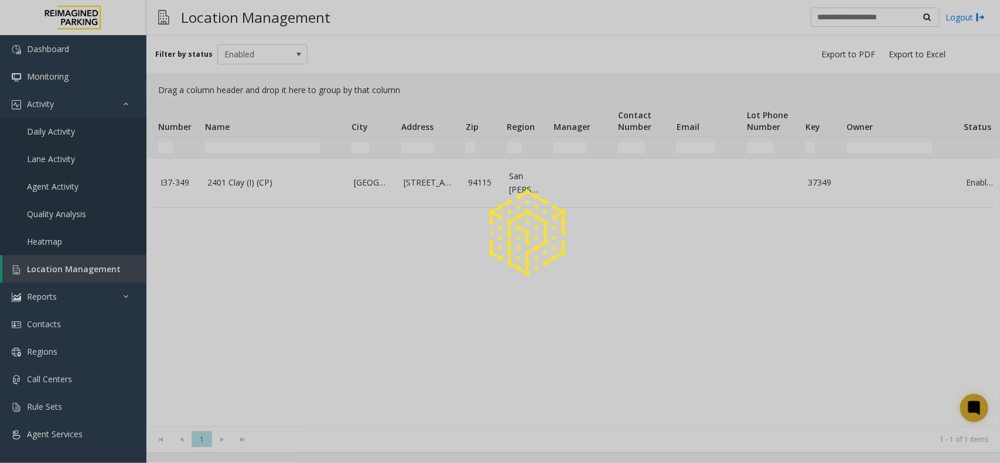
click at [240, 143] on div at bounding box center [500, 231] width 1000 height 463
click at [269, 142] on div at bounding box center [500, 231] width 1000 height 463
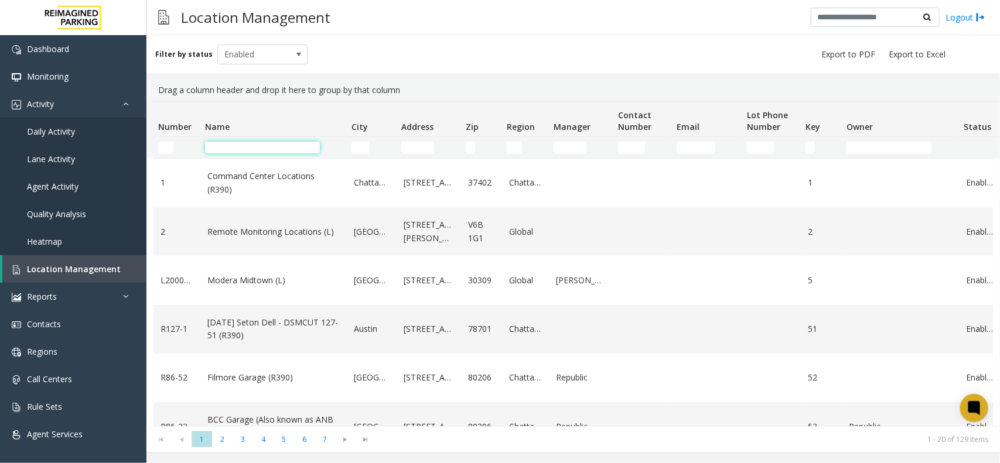
click at [285, 145] on input "Name Filter" at bounding box center [262, 148] width 115 height 12
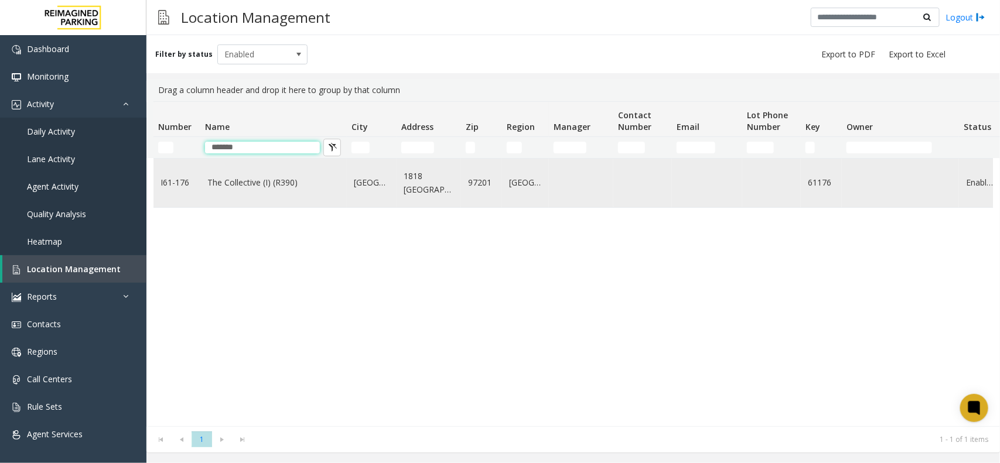
type input "*******"
click at [258, 197] on td "The Collective (I) (R390)" at bounding box center [273, 183] width 146 height 49
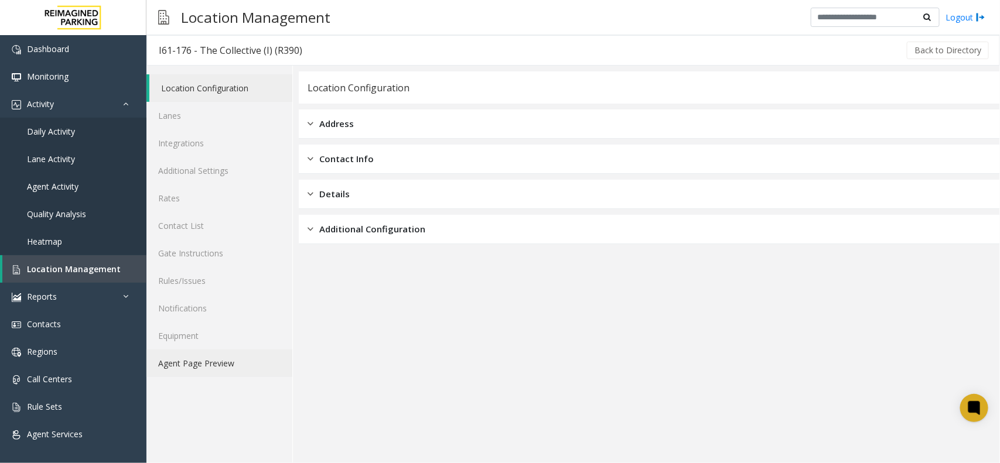
click at [235, 363] on link "Agent Page Preview" at bounding box center [219, 364] width 146 height 28
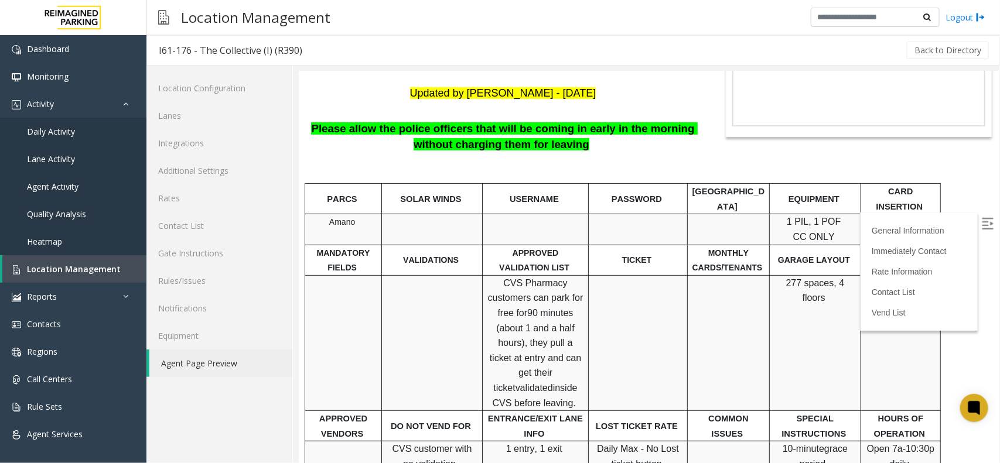
scroll to position [146, 0]
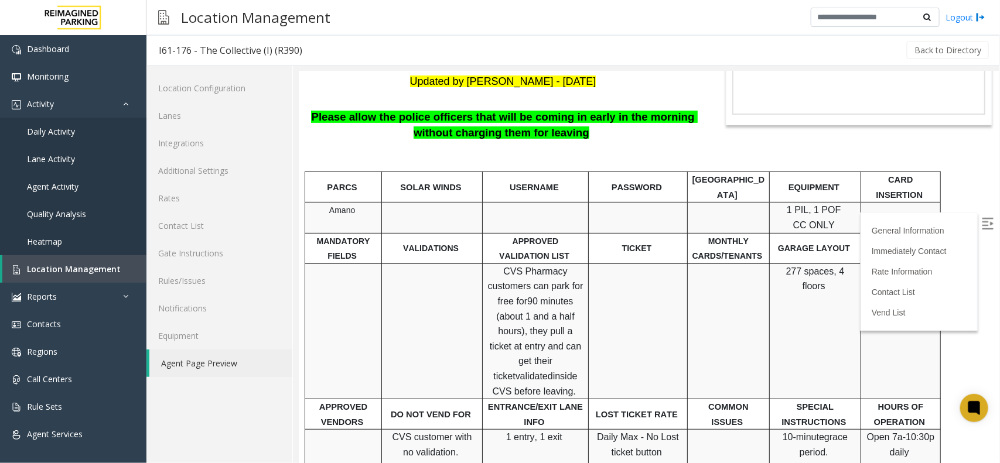
click at [981, 217] on img at bounding box center [987, 223] width 12 height 12
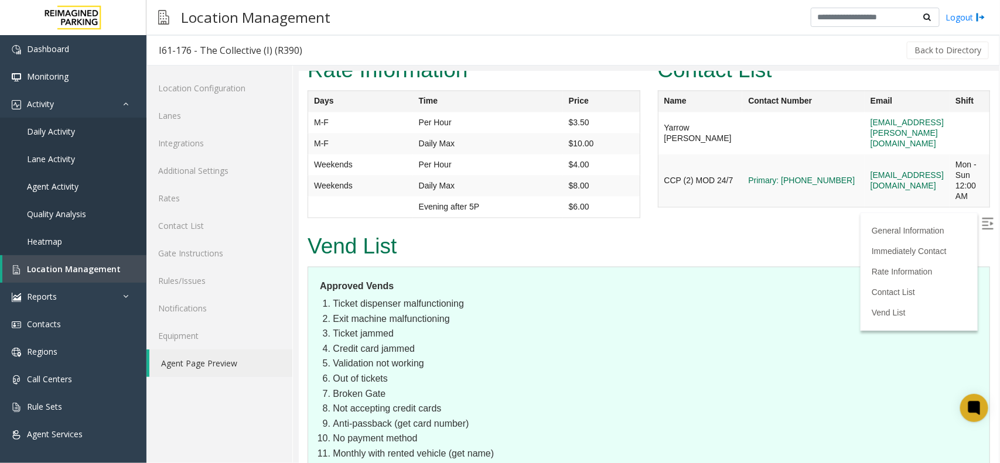
scroll to position [1025, 0]
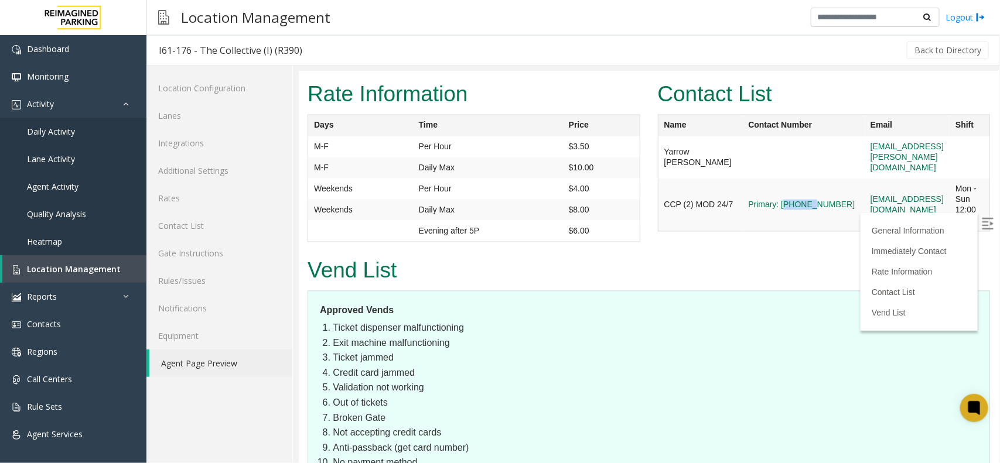
drag, startPoint x: 739, startPoint y: 216, endPoint x: 764, endPoint y: 218, distance: 25.2
click at [764, 178] on td "Primary: 503-294-3275" at bounding box center [802, 157] width 122 height 42
click at [864, 178] on td "CCPMOD@fakeemail.com" at bounding box center [906, 157] width 85 height 42
copy link "503-294-3275"
drag, startPoint x: 792, startPoint y: 215, endPoint x: 737, endPoint y: 209, distance: 54.8
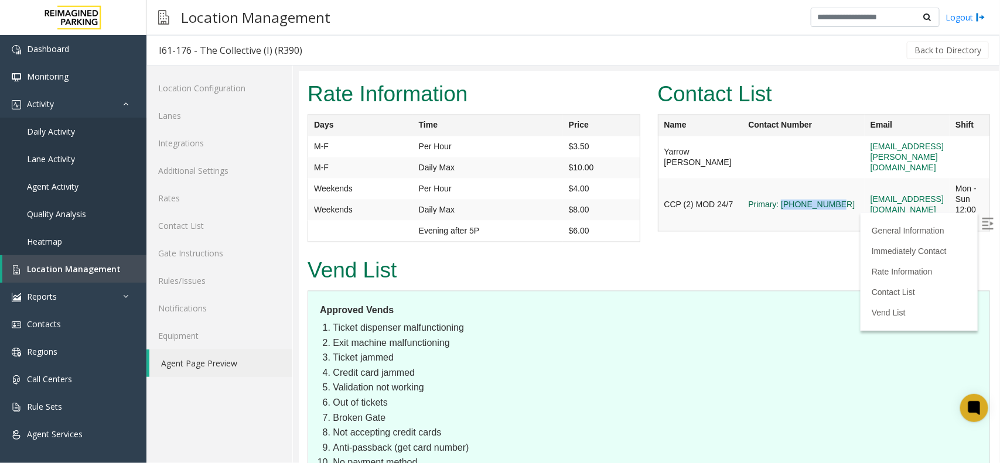
click at [741, 178] on td "Primary: 503-294-3275" at bounding box center [802, 157] width 122 height 42
click at [747, 178] on td "Primary: 503-294-3275" at bounding box center [802, 157] width 122 height 42
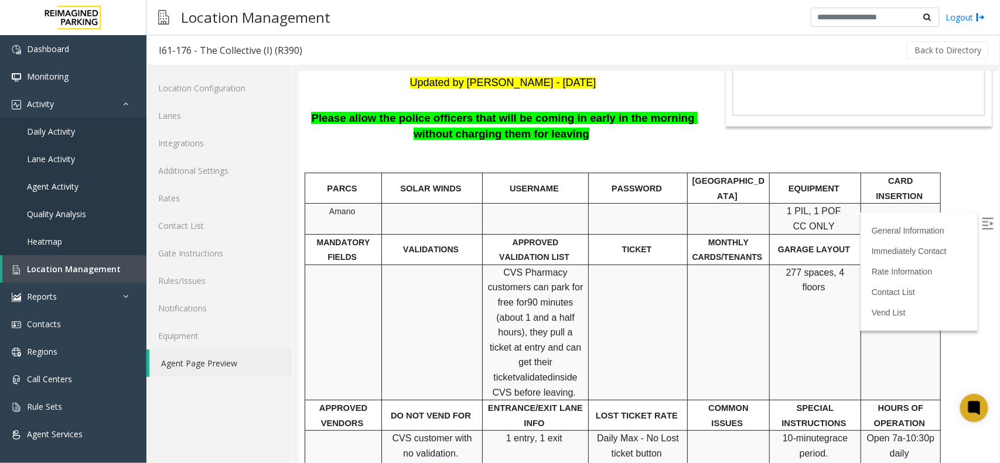
scroll to position [146, 0]
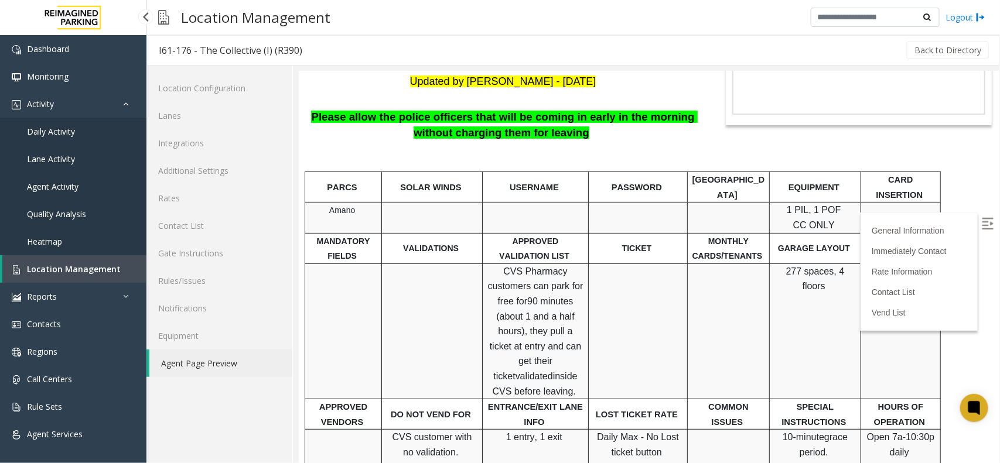
click at [95, 124] on link "Daily Activity" at bounding box center [73, 132] width 146 height 28
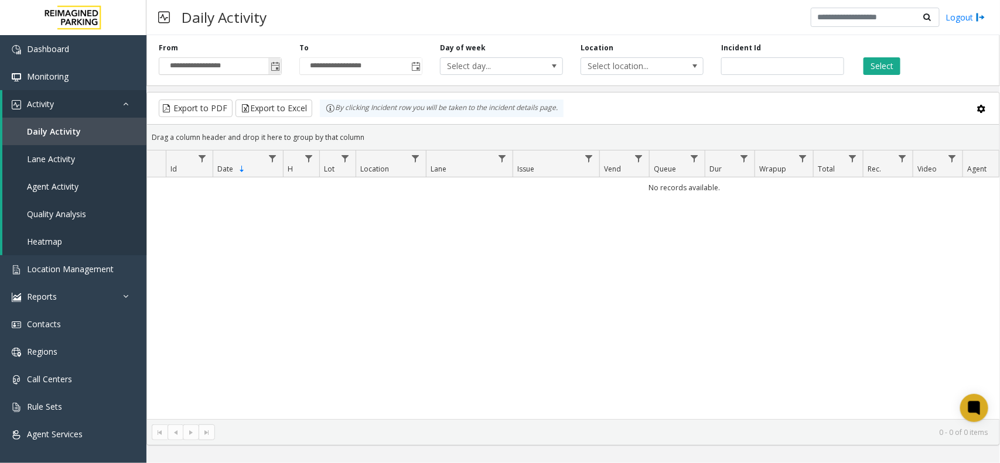
click at [273, 66] on span "Toggle popup" at bounding box center [275, 66] width 9 height 9
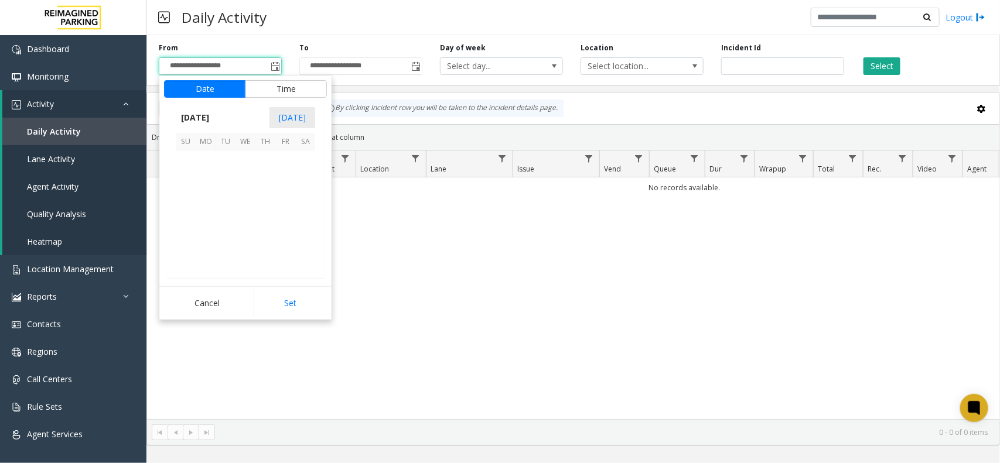
scroll to position [209945, 0]
click at [247, 241] on span "27" at bounding box center [245, 241] width 20 height 20
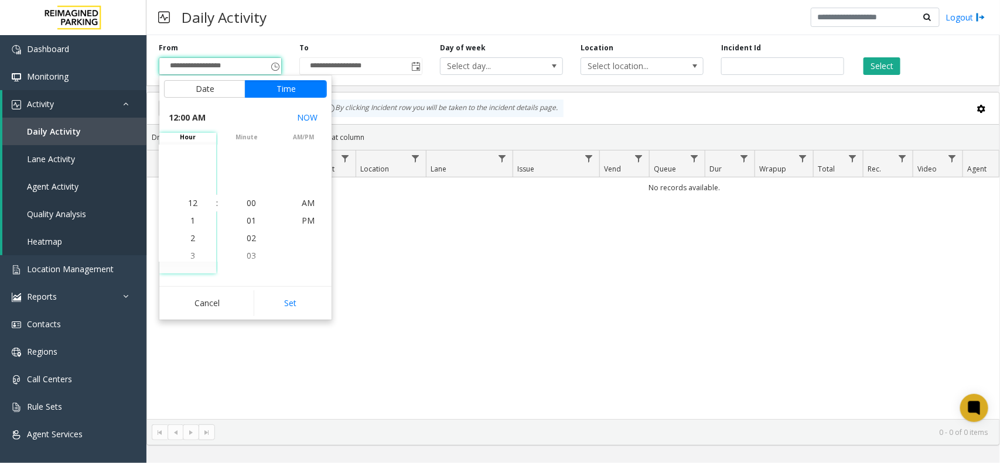
click at [284, 303] on button "Set" at bounding box center [291, 303] width 74 height 26
type input "**********"
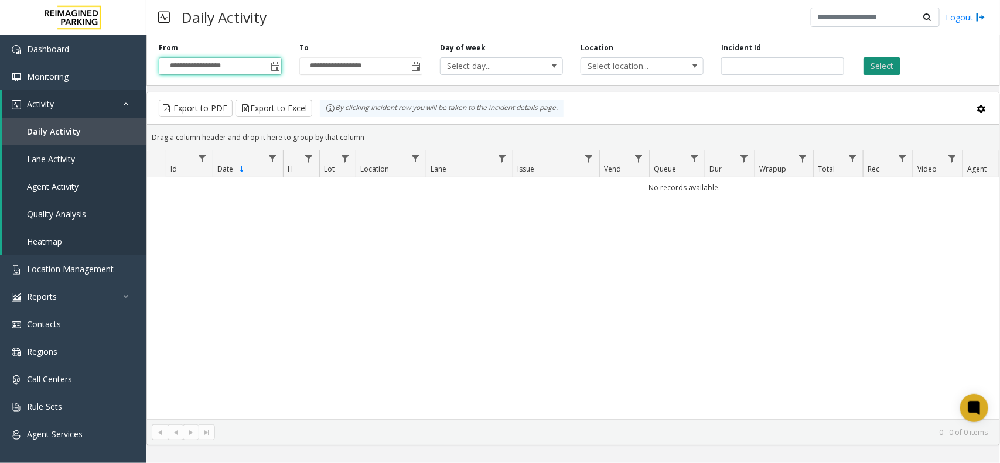
click at [875, 66] on button "Select" at bounding box center [881, 66] width 37 height 18
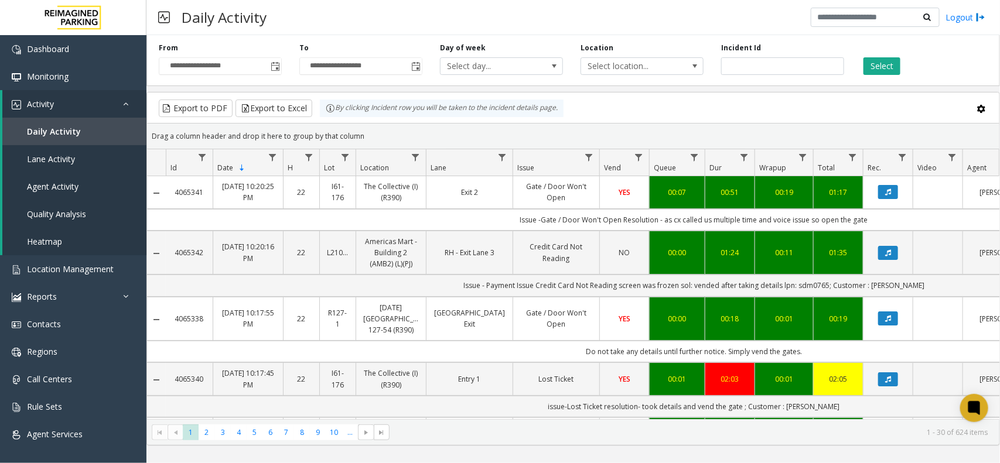
copy td "as cx called us multiple time and voice issue so open the gate"
drag, startPoint x: 880, startPoint y: 220, endPoint x: 665, endPoint y: 226, distance: 215.0
click at [665, 226] on td "Issue -Gate / Door Won't Open Resolution - as cx called us multiple time and vo…" at bounding box center [694, 220] width 1056 height 22
click at [760, 108] on div "Export to PDF Export to Excel By clicking Incident row you will be taken to the…" at bounding box center [573, 109] width 832 height 18
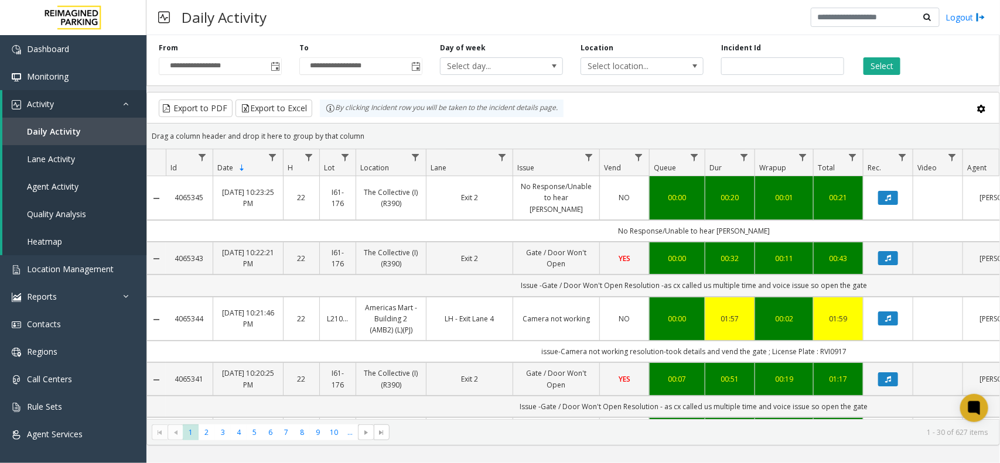
drag, startPoint x: 882, startPoint y: 284, endPoint x: 778, endPoint y: 281, distance: 104.3
drag, startPoint x: 873, startPoint y: 276, endPoint x: 664, endPoint y: 279, distance: 209.7
click at [664, 279] on td "Issue -Gate / Door Won't Open Resolution -as cx called us multiple time and voi…" at bounding box center [694, 286] width 1056 height 22
copy td "as cx called us multiple time and voice issue so open the gate"
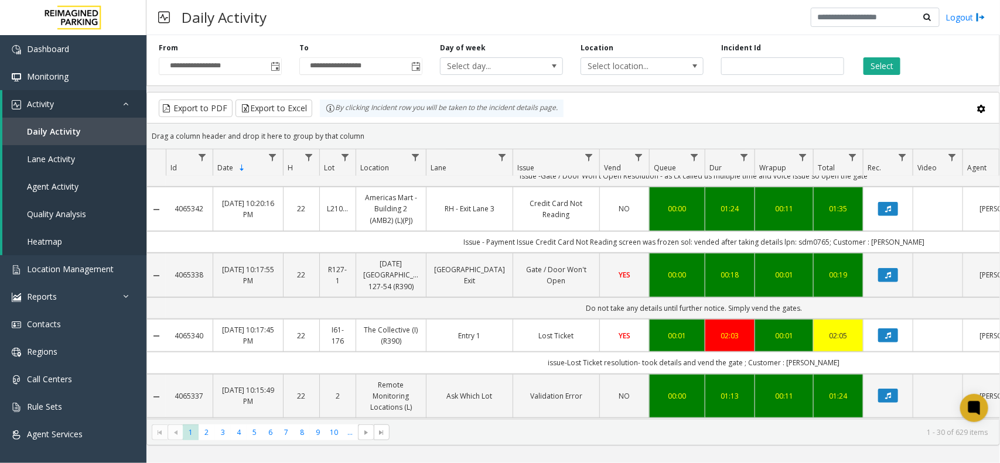
scroll to position [366, 0]
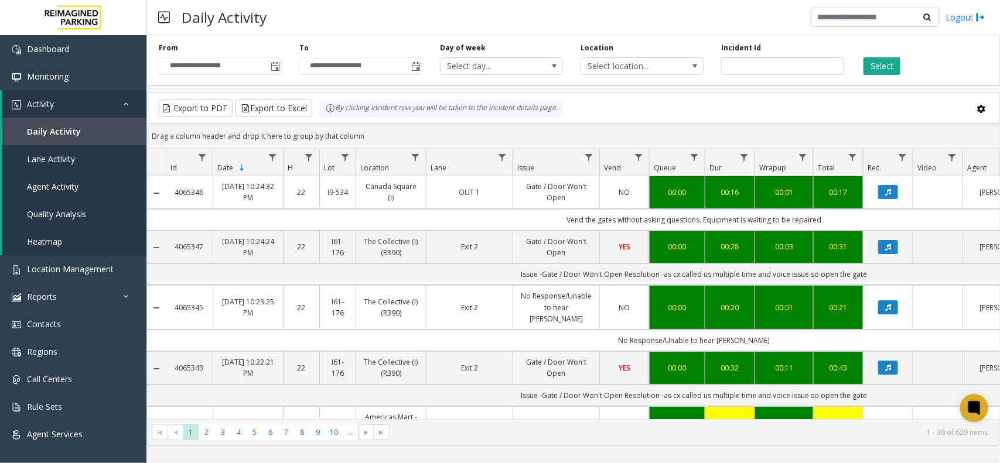
scroll to position [366, 0]
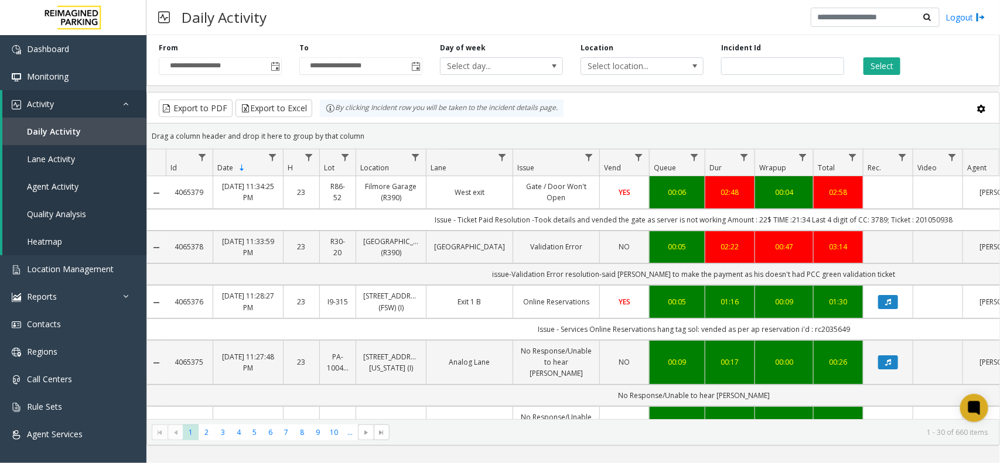
scroll to position [366, 0]
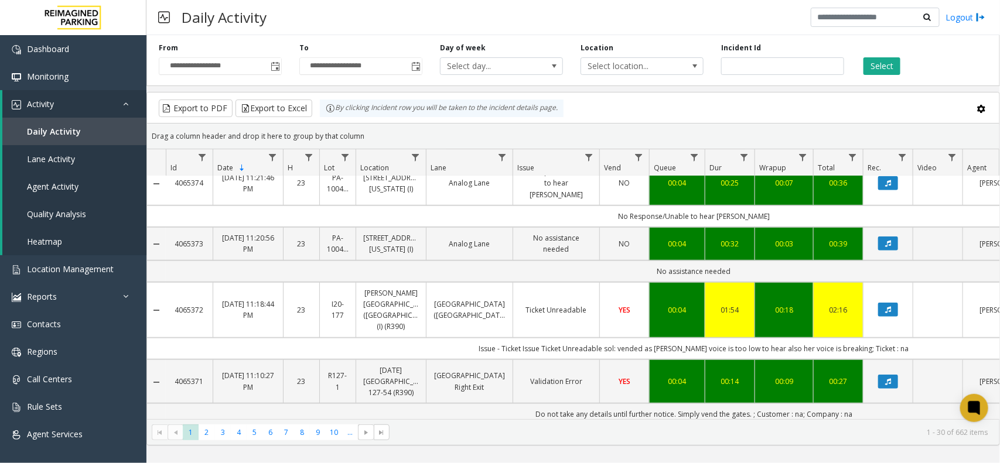
click at [874, 117] on div "Export to PDF Export to Excel By clicking Incident row you will be taken to the…" at bounding box center [573, 109] width 832 height 18
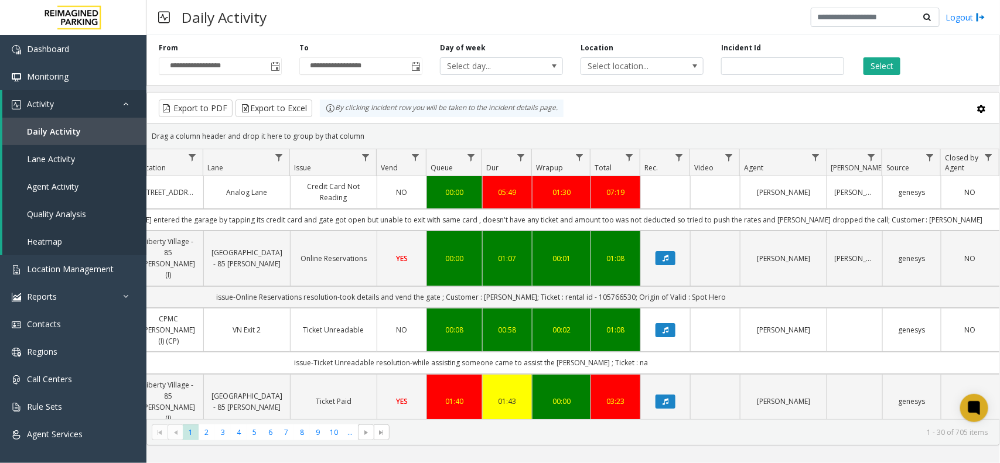
scroll to position [0, 233]
